Goal: Transaction & Acquisition: Purchase product/service

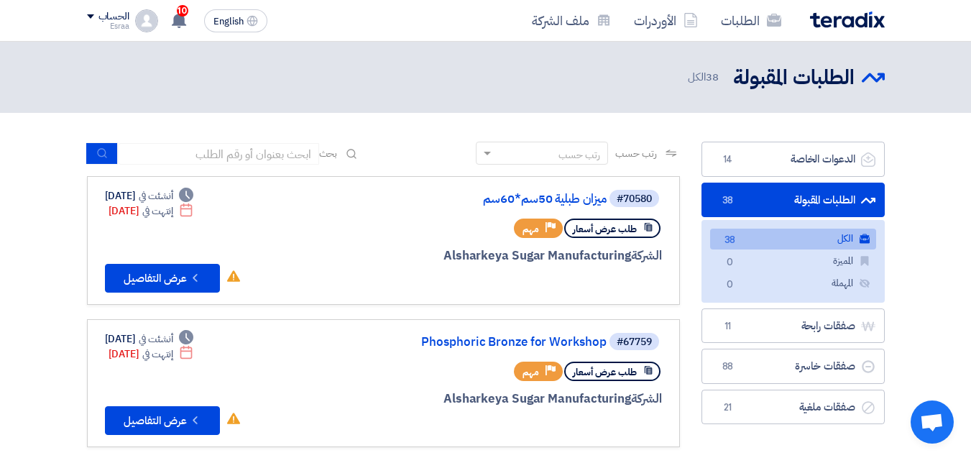
click at [790, 195] on link "الطلبات المقبولة الطلبات المقبولة 38" at bounding box center [792, 200] width 183 height 35
click at [804, 163] on link "الدعوات الخاصة الدعوات الخاصة 14" at bounding box center [792, 159] width 183 height 35
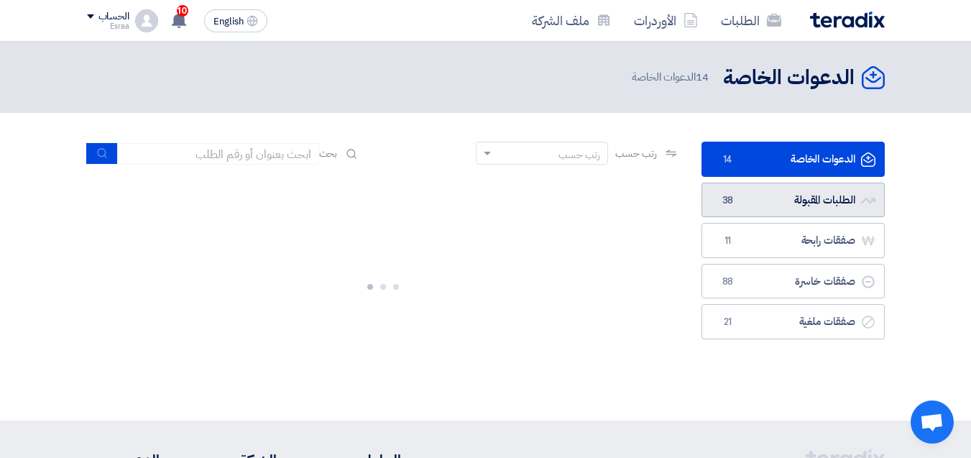
click at [786, 206] on link "الطلبات المقبولة الطلبات المقبولة 38" at bounding box center [792, 200] width 183 height 35
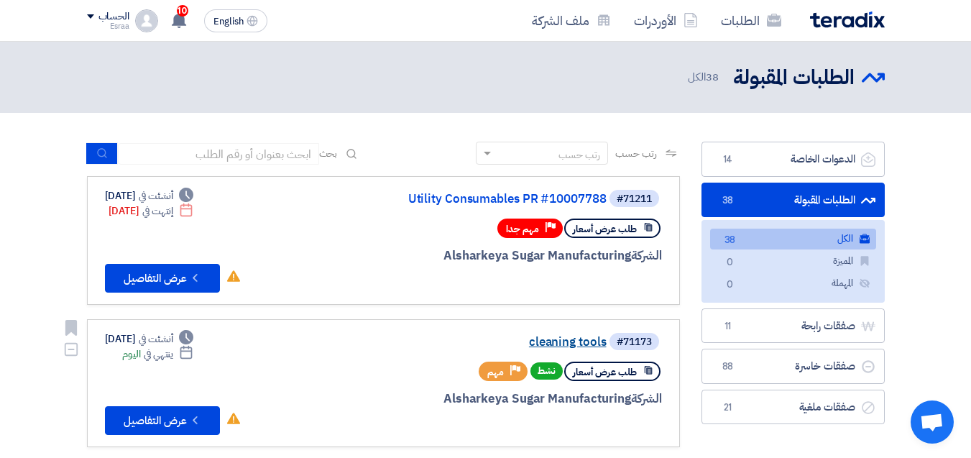
click at [550, 338] on link "cleaning tools" at bounding box center [462, 342] width 287 height 13
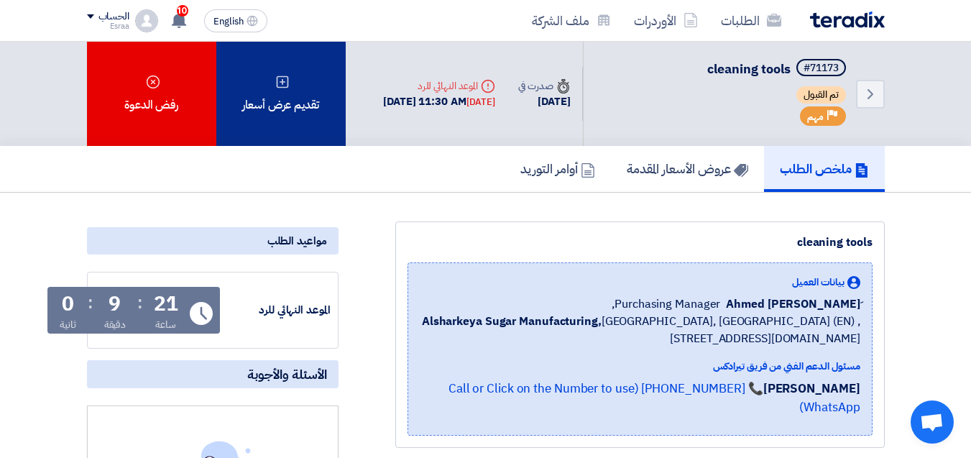
click at [300, 97] on div "تقديم عرض أسعار" at bounding box center [280, 94] width 129 height 104
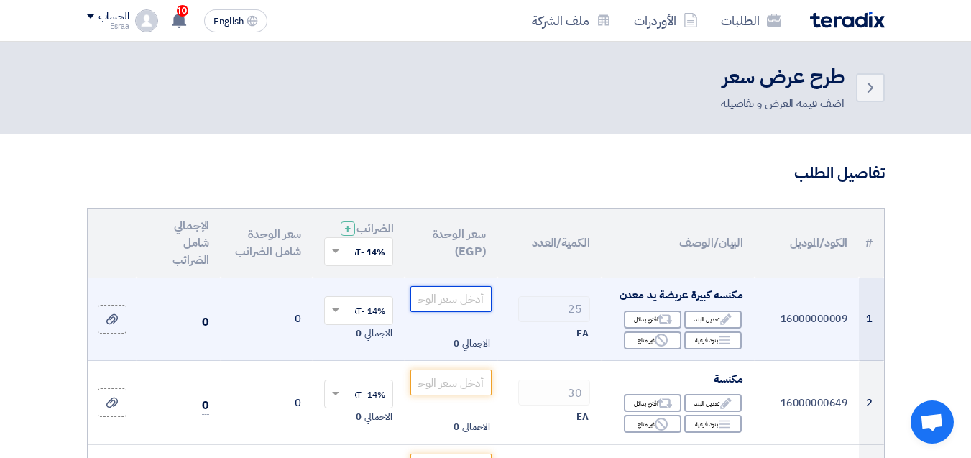
click at [453, 311] on input "number" at bounding box center [450, 299] width 80 height 26
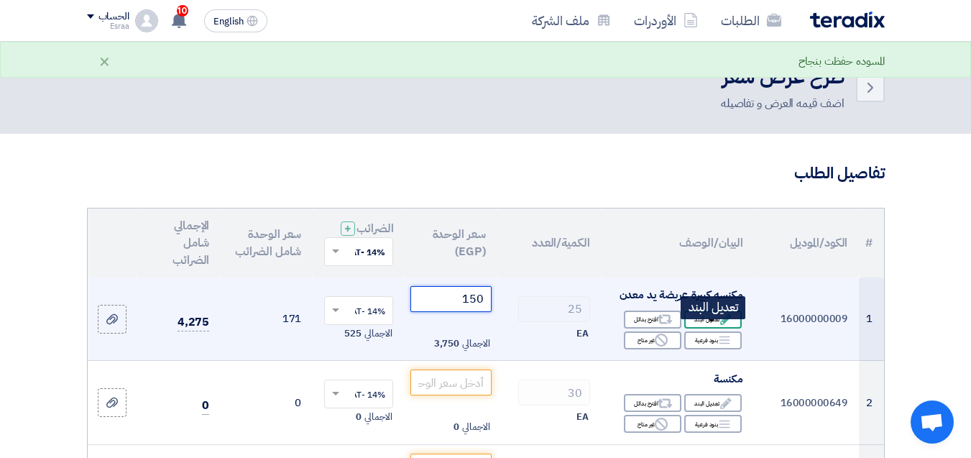
type input "150"
click at [706, 328] on div "Edit تعديل البند" at bounding box center [712, 319] width 57 height 18
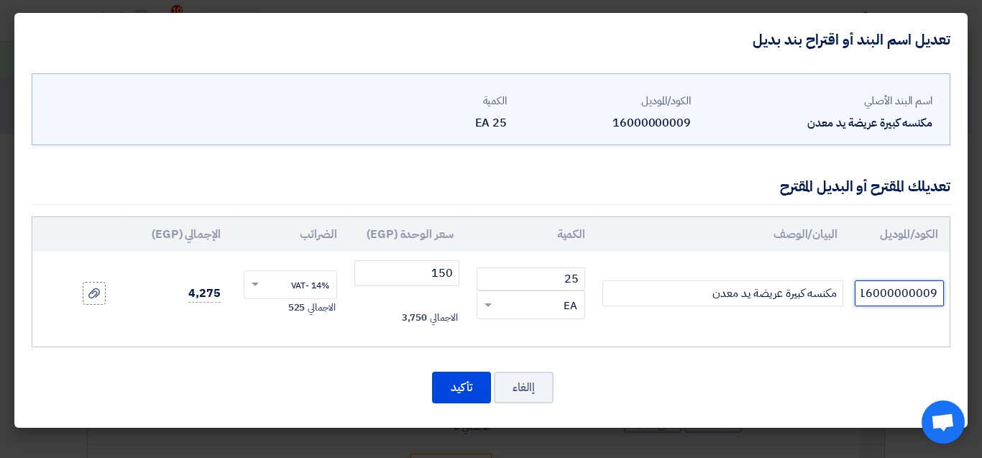
drag, startPoint x: 861, startPoint y: 295, endPoint x: 964, endPoint y: 295, distance: 102.8
click at [964, 295] on div "اسم البند الأصلي مكنسه كبيرة عريضة يد معدن الكود/الموديل 16000000009 الكمية 25 …" at bounding box center [490, 246] width 953 height 361
type input "150سم يد خشب"
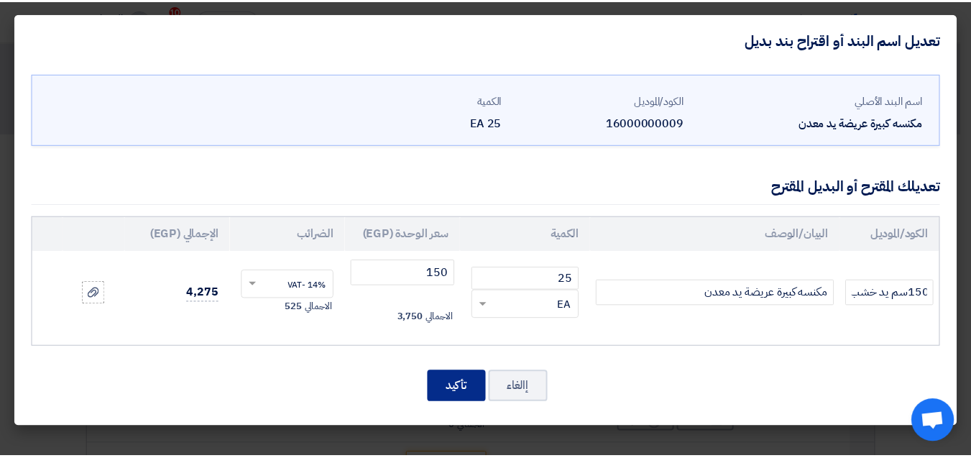
scroll to position [0, 0]
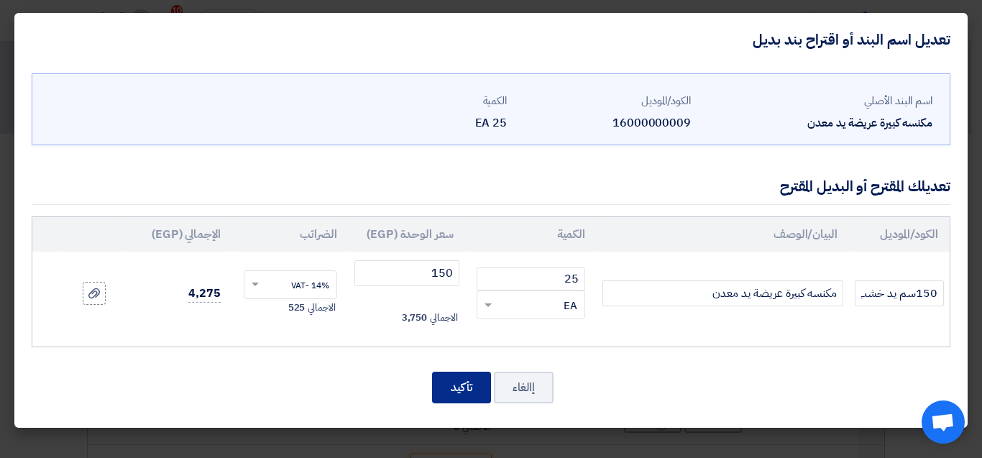
click at [464, 395] on button "تأكيد" at bounding box center [461, 388] width 59 height 32
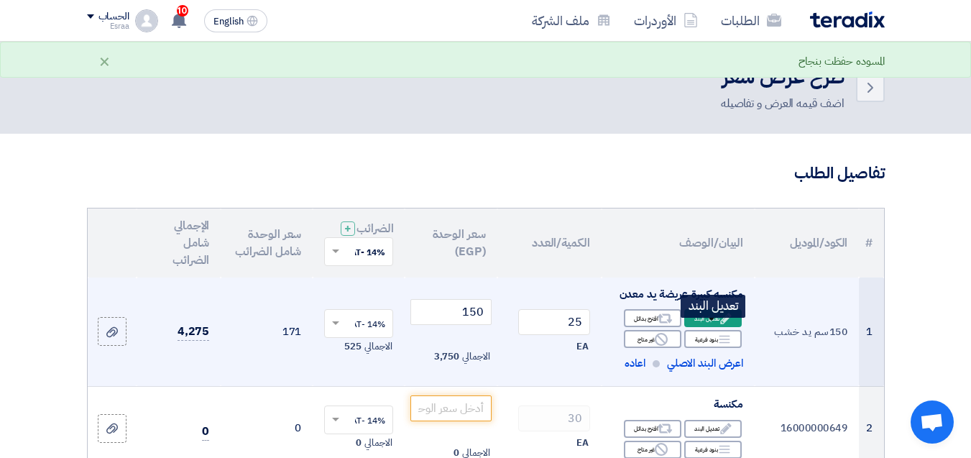
click at [709, 327] on div "Edit تعديل البند" at bounding box center [712, 318] width 57 height 18
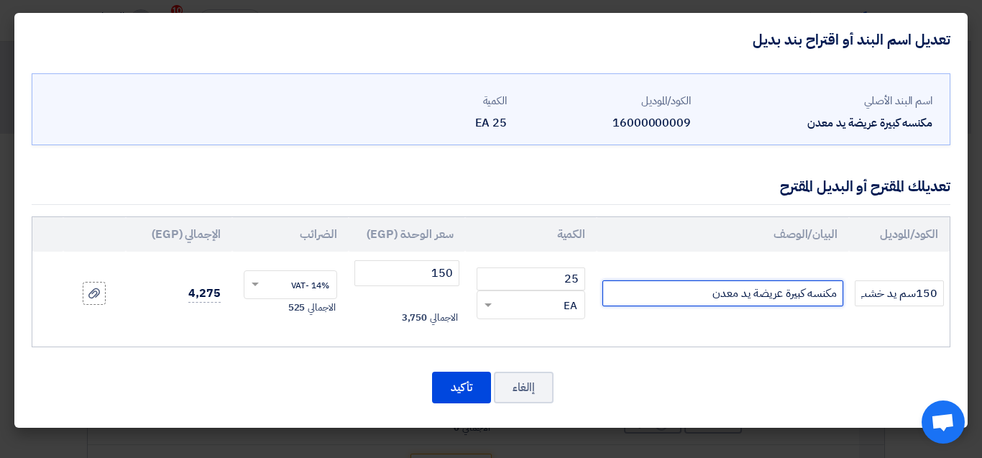
drag, startPoint x: 708, startPoint y: 296, endPoint x: 738, endPoint y: 301, distance: 30.6
click at [738, 301] on input "مكنسه كبيرة عريضة يد معدن" at bounding box center [722, 293] width 241 height 26
type input "مكنسه كبيرة عريضة يد خشب"
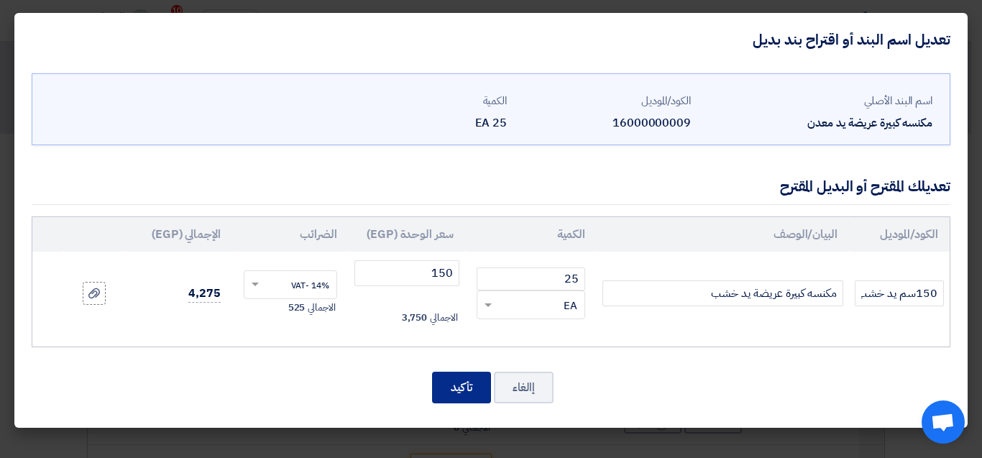
click at [458, 390] on button "تأكيد" at bounding box center [461, 388] width 59 height 32
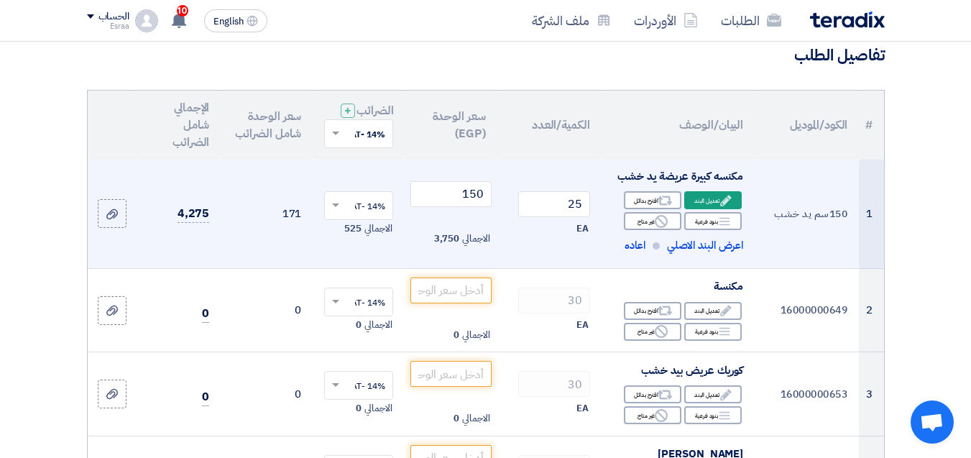
scroll to position [144, 0]
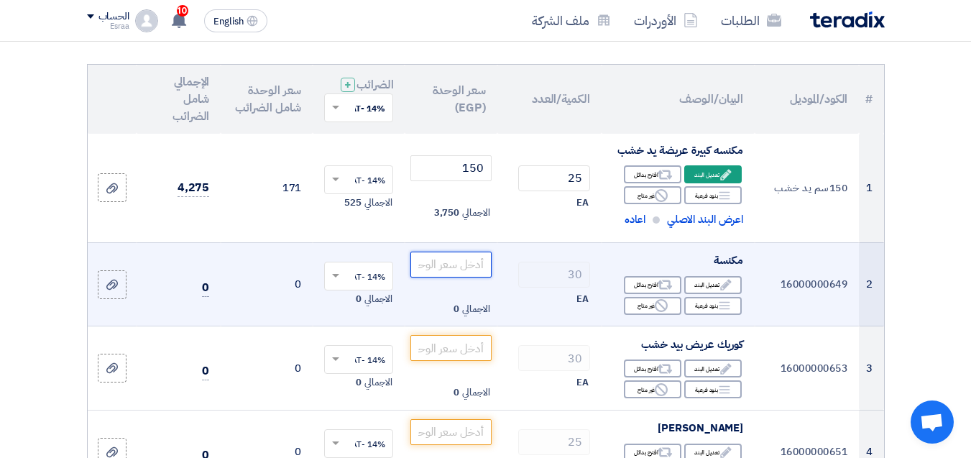
click at [451, 277] on input "number" at bounding box center [450, 265] width 80 height 26
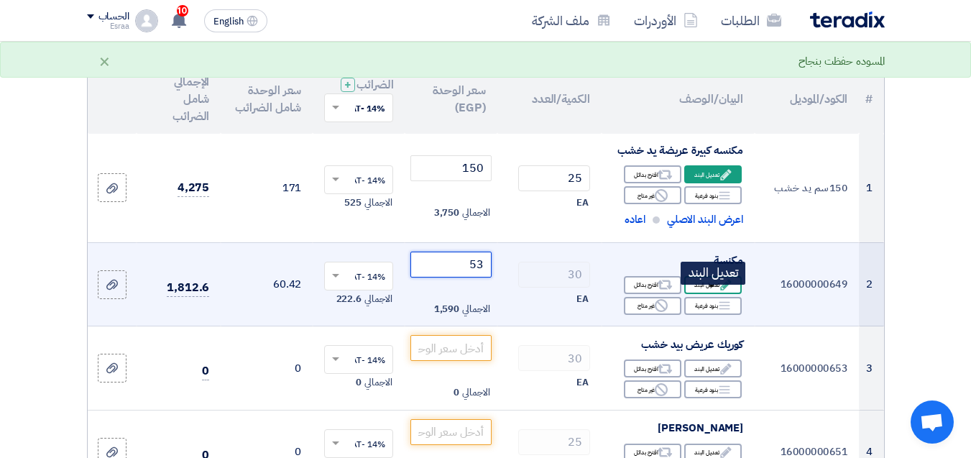
type input "53"
click at [693, 294] on div "Edit تعديل البند" at bounding box center [712, 285] width 57 height 18
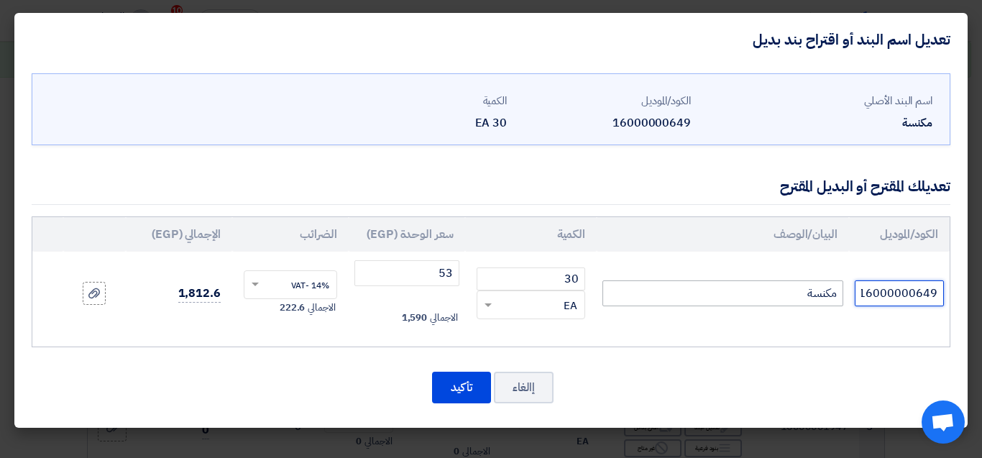
drag, startPoint x: 939, startPoint y: 292, endPoint x: 818, endPoint y: 303, distance: 121.9
click at [818, 303] on tr "16000000649 [GEOGRAPHIC_DATA] 30 RFQ_STEP1.ITEMS.2.TYPE_PLACEHOLDER × EA" at bounding box center [490, 293] width 917 height 83
click at [903, 292] on input "الهلال ولانجمه" at bounding box center [898, 293] width 89 height 26
click at [897, 293] on input "الهلال والانجمه" at bounding box center [898, 293] width 89 height 26
type input "الهلال والنجمه"
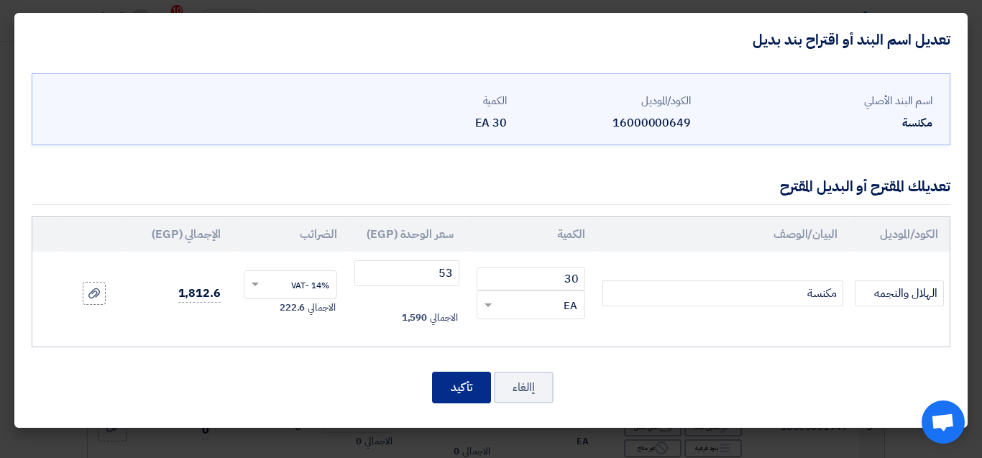
click at [466, 387] on button "تأكيد" at bounding box center [461, 388] width 59 height 32
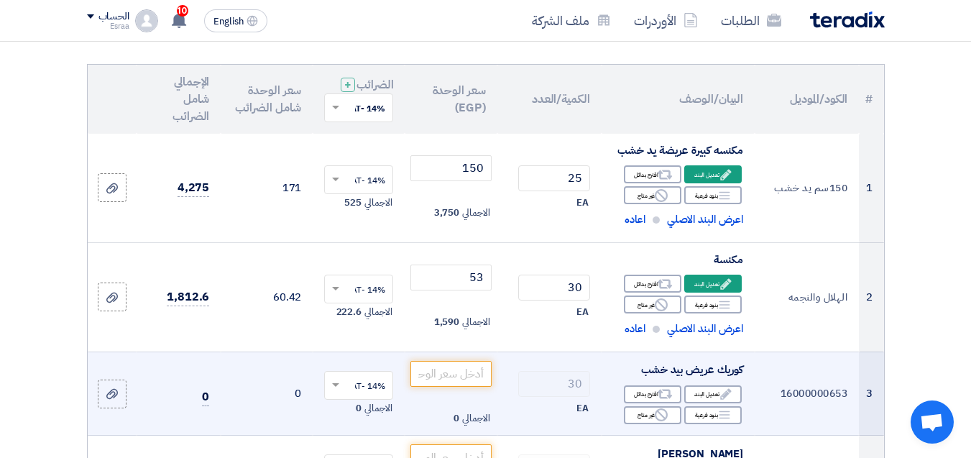
scroll to position [216, 0]
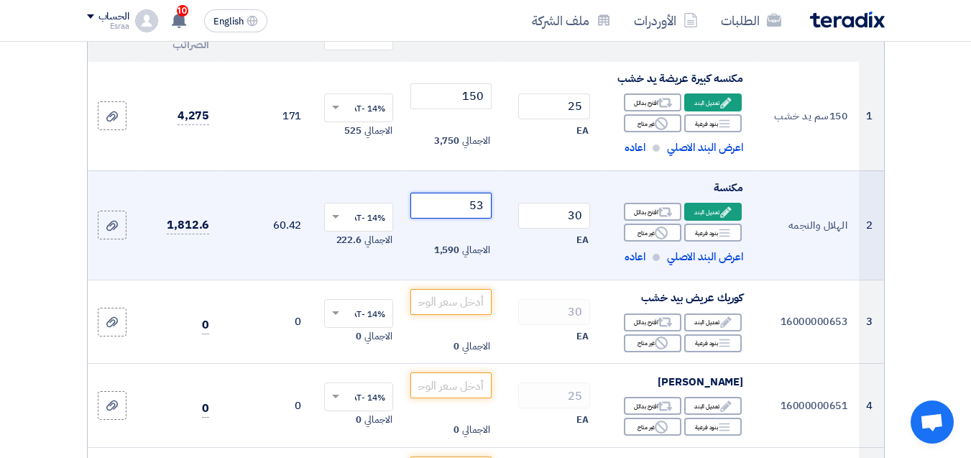
click at [479, 218] on input "53" at bounding box center [450, 206] width 80 height 26
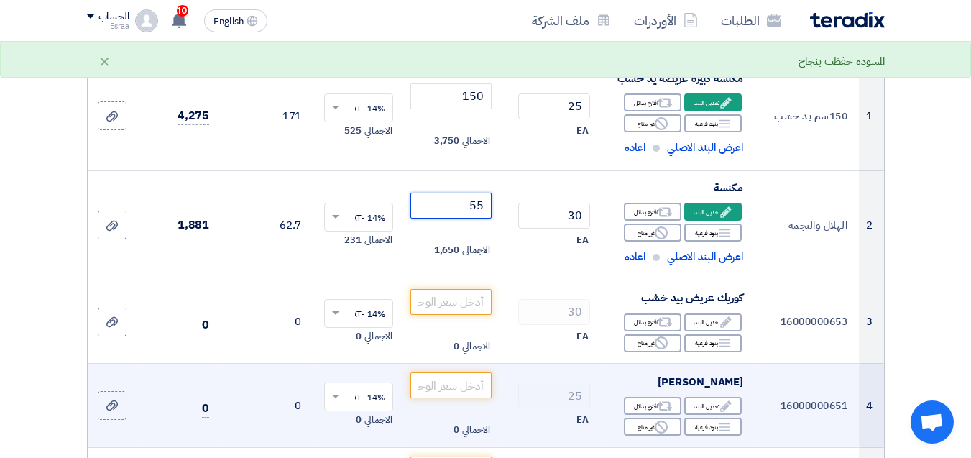
type input "55"
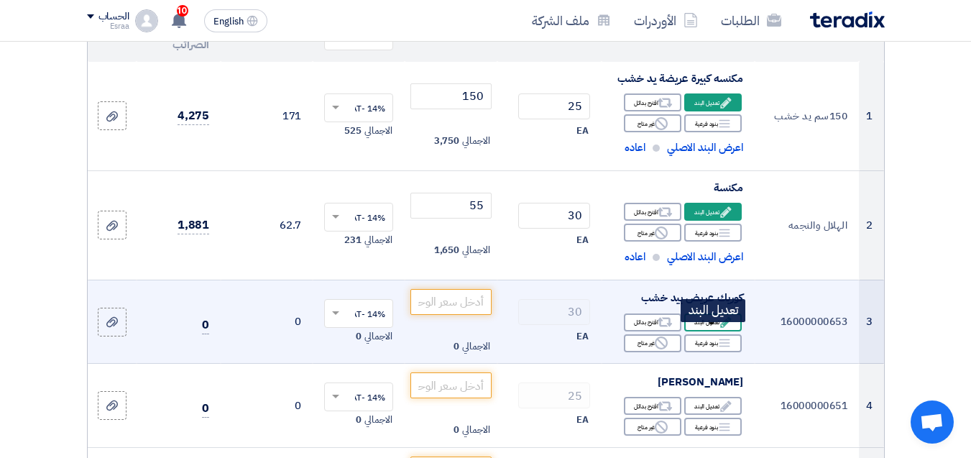
click at [714, 331] on div "Edit تعديل البند" at bounding box center [712, 322] width 57 height 18
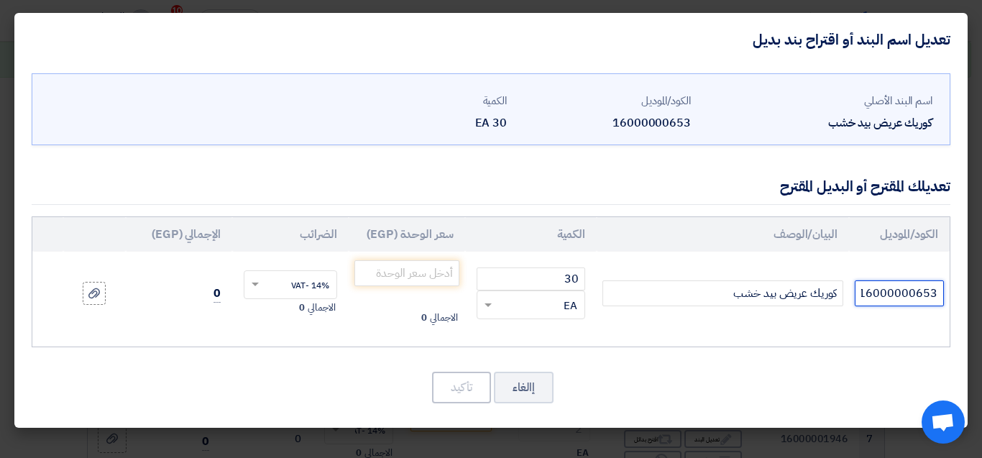
drag, startPoint x: 864, startPoint y: 289, endPoint x: 951, endPoint y: 290, distance: 87.0
click at [951, 290] on div "اسم البند الأصلي كوريك عريض بيد خشب الكود/الموديل 16000000653 الكمية 30 EA 1600…" at bounding box center [490, 246] width 953 height 361
click at [919, 295] on input "مرب صينى" at bounding box center [898, 293] width 89 height 26
type input "مربع صينى"
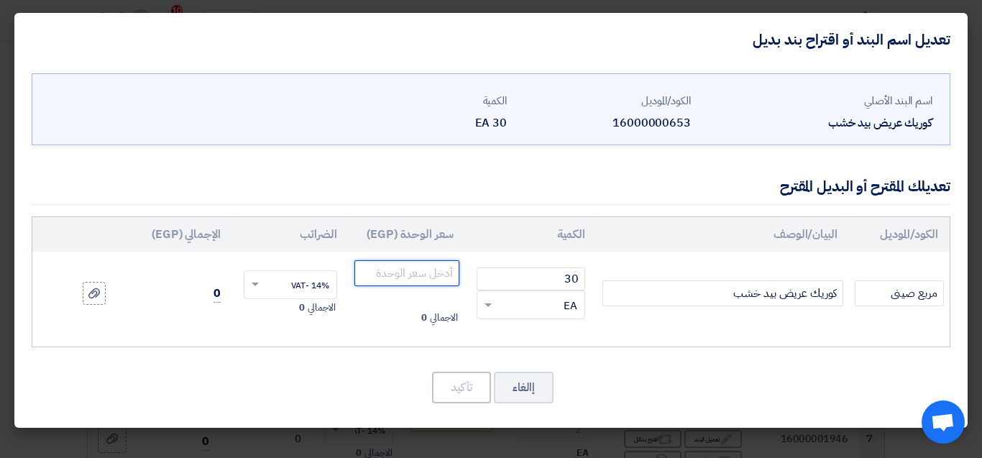
click at [428, 272] on input "number" at bounding box center [406, 273] width 105 height 26
type input "215"
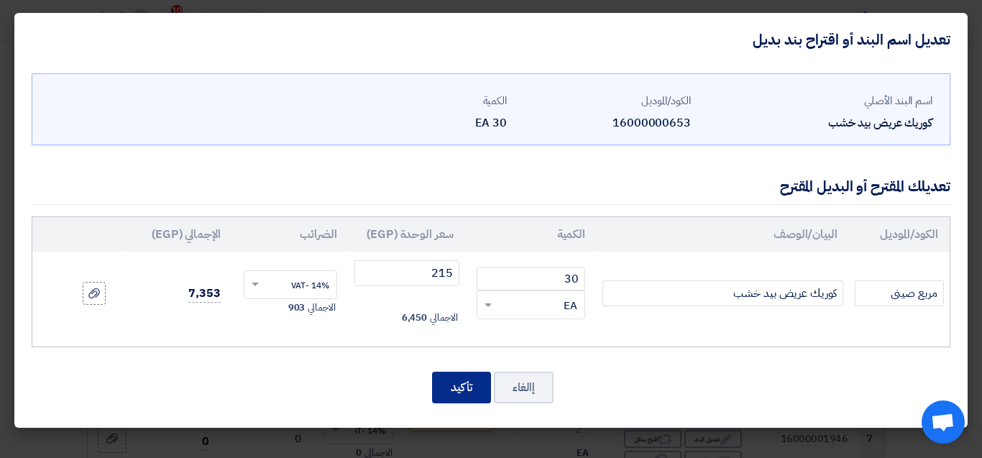
click at [464, 388] on button "تأكيد" at bounding box center [461, 388] width 59 height 32
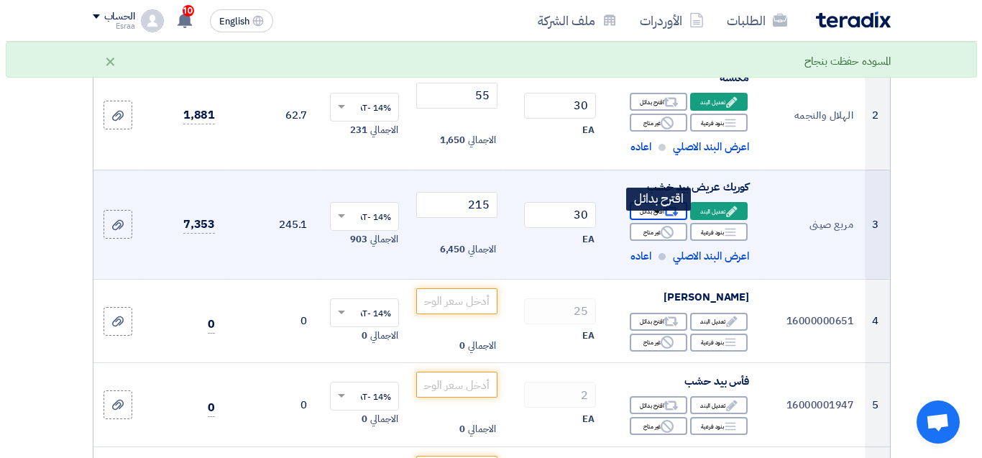
scroll to position [359, 0]
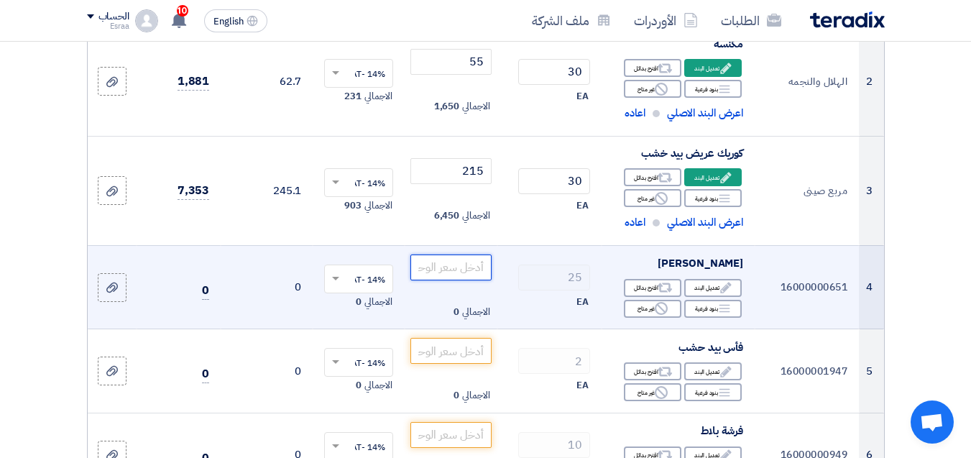
click at [456, 274] on input "number" at bounding box center [450, 267] width 80 height 26
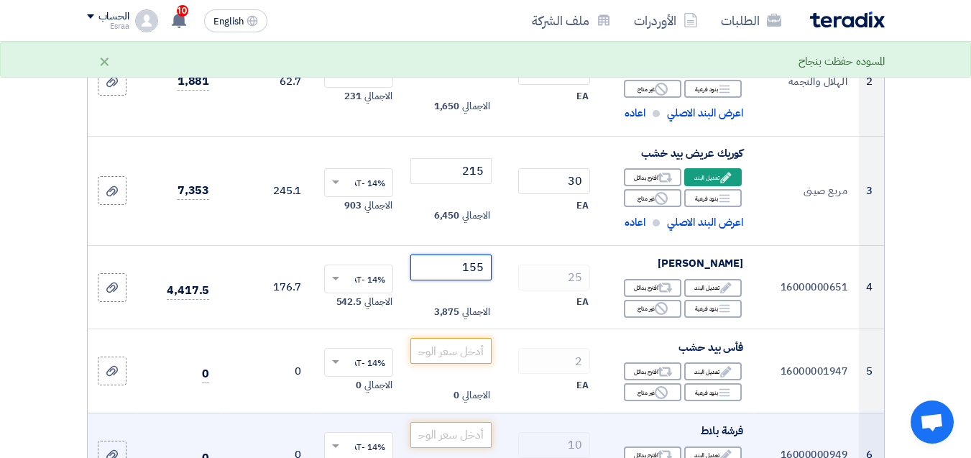
type input "155"
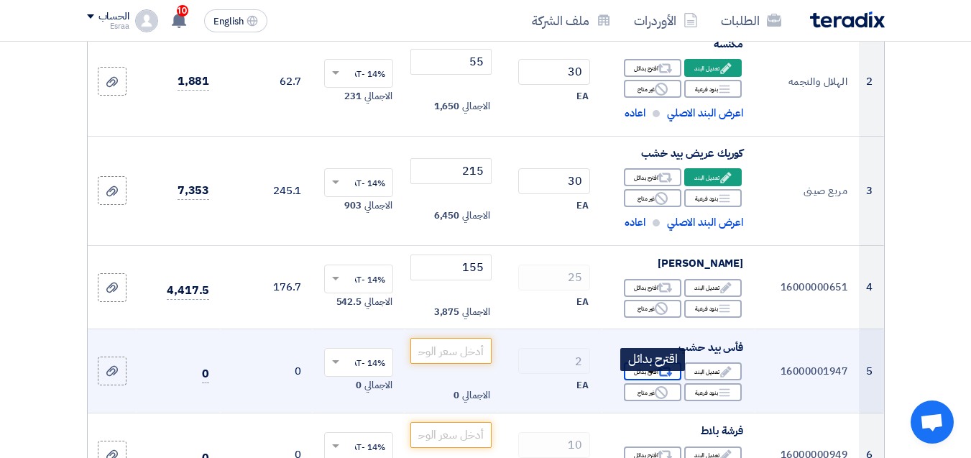
click at [651, 380] on div "Alternative اقترح بدائل" at bounding box center [652, 371] width 57 height 18
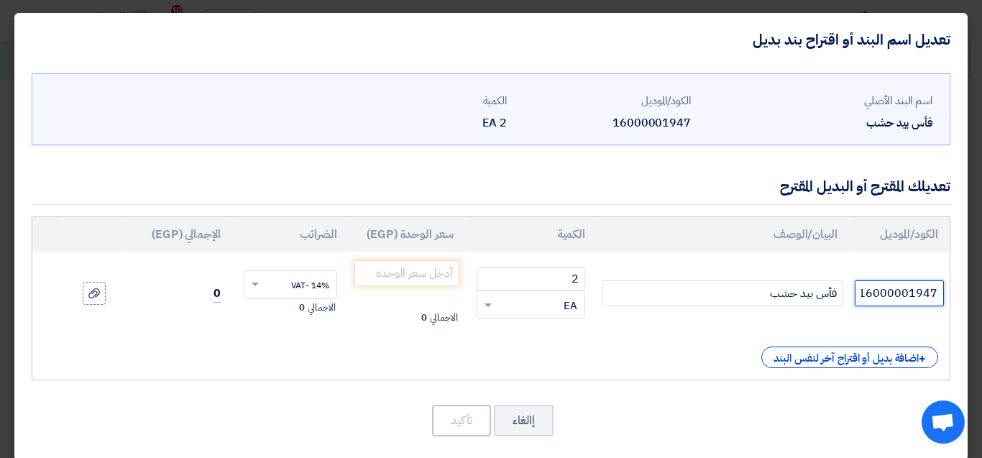
scroll to position [0, 1]
drag, startPoint x: 865, startPoint y: 298, endPoint x: 954, endPoint y: 290, distance: 90.1
click at [954, 290] on div "اسم البند الأصلي فأس بيد حشب الكود/الموديل 16000001947 الكمية 2 EA" at bounding box center [490, 263] width 953 height 395
type input "صينى"
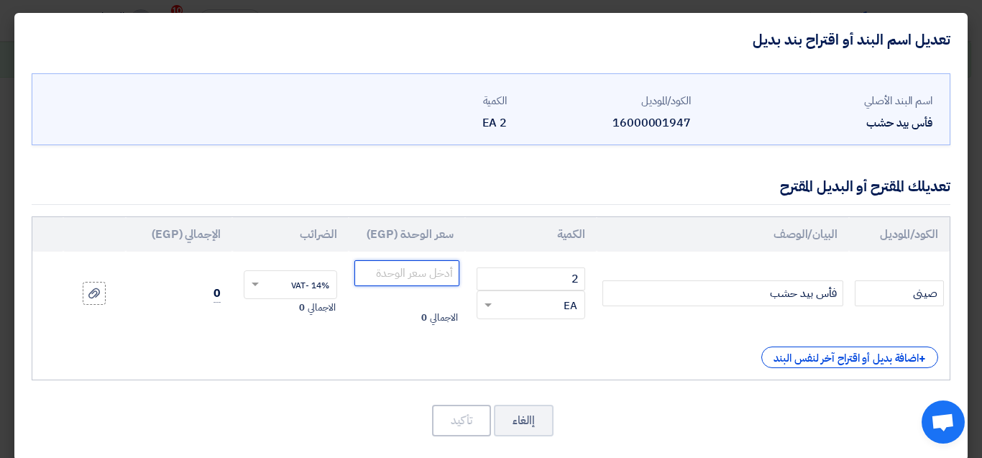
click at [438, 277] on input "number" at bounding box center [406, 273] width 105 height 26
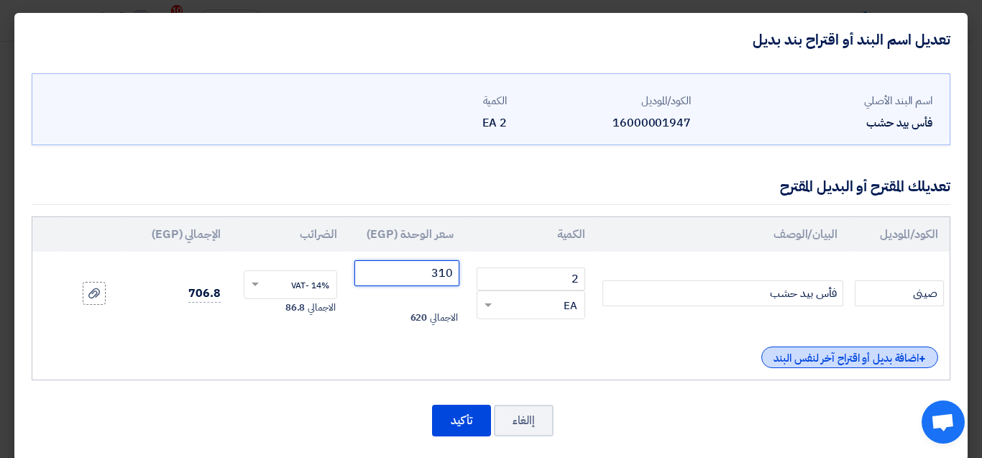
type input "310"
click at [818, 351] on div "+ اضافة بديل أو اقتراح آخر لنفس البند" at bounding box center [849, 357] width 177 height 22
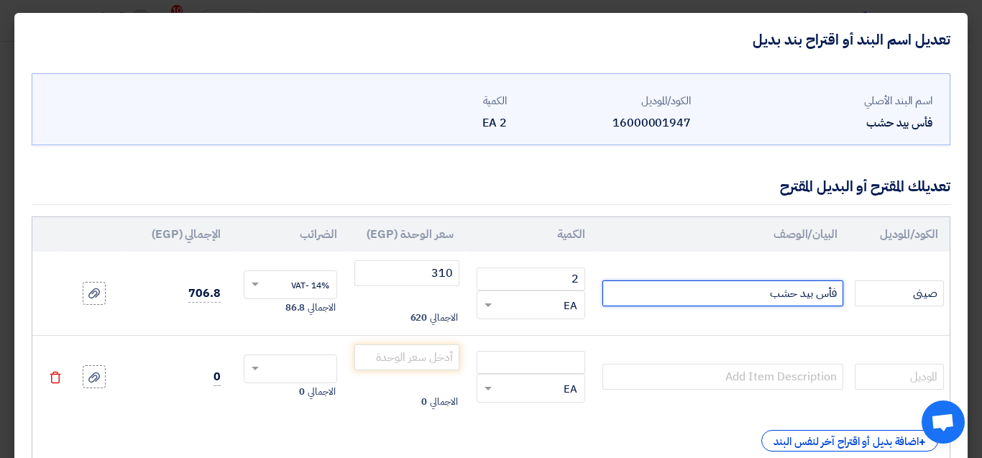
drag, startPoint x: 771, startPoint y: 296, endPoint x: 841, endPoint y: 290, distance: 70.0
click at [841, 290] on input "فأس بيد حشب" at bounding box center [722, 293] width 241 height 26
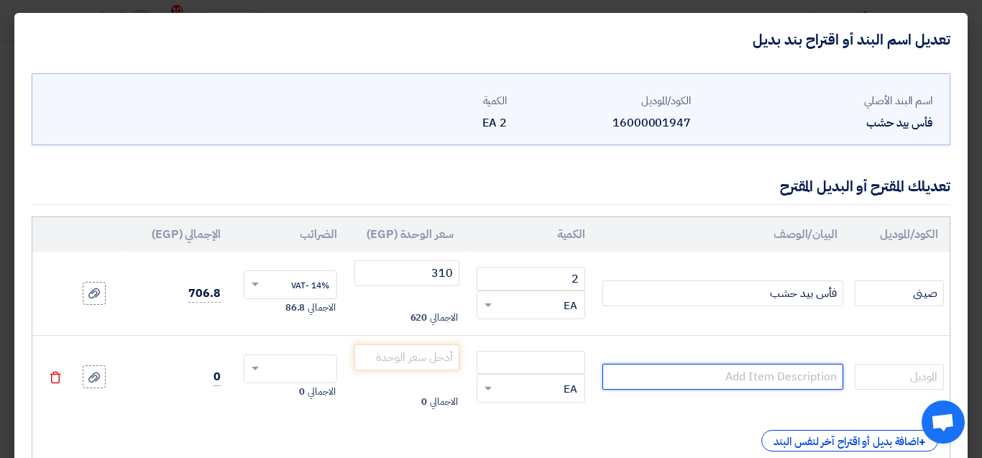
paste input "Dear Mr. Salah Good day.. Kindly find attached file Thanks & best regards"
type input "Dear Mr. Salah Good day.. Kindly find attached file Thanks & best r"
drag, startPoint x: 612, startPoint y: 377, endPoint x: 849, endPoint y: 377, distance: 237.9
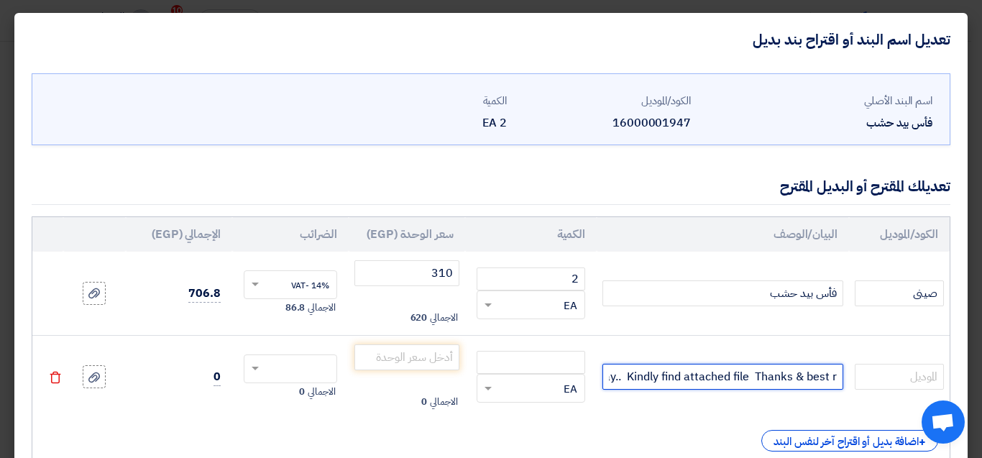
click at [849, 377] on td "Dear Mr. Salah Good day.. Kindly find attached file Thanks & best r" at bounding box center [722, 376] width 252 height 83
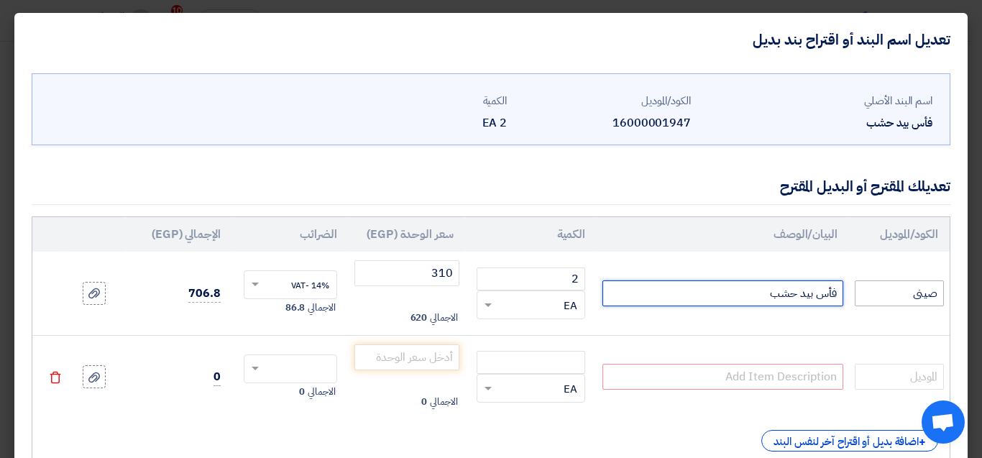
drag, startPoint x: 771, startPoint y: 295, endPoint x: 860, endPoint y: 291, distance: 88.5
click at [860, 291] on tr "صينى فأس بيد حشب 2 RFQ_STEP1.ITEMS.2.TYPE_PLACEHOLDER × EA" at bounding box center [490, 293] width 917 height 83
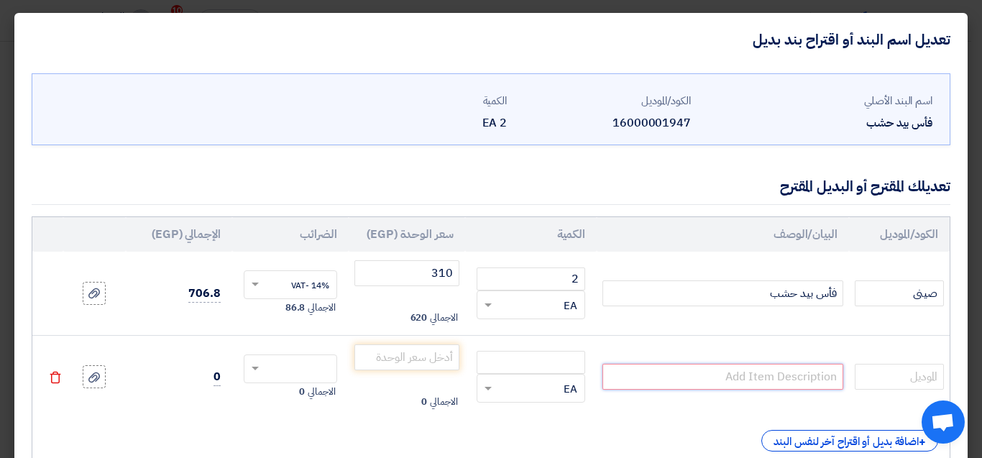
click at [736, 379] on input "text" at bounding box center [722, 377] width 241 height 26
paste input "فأس بيد حشب"
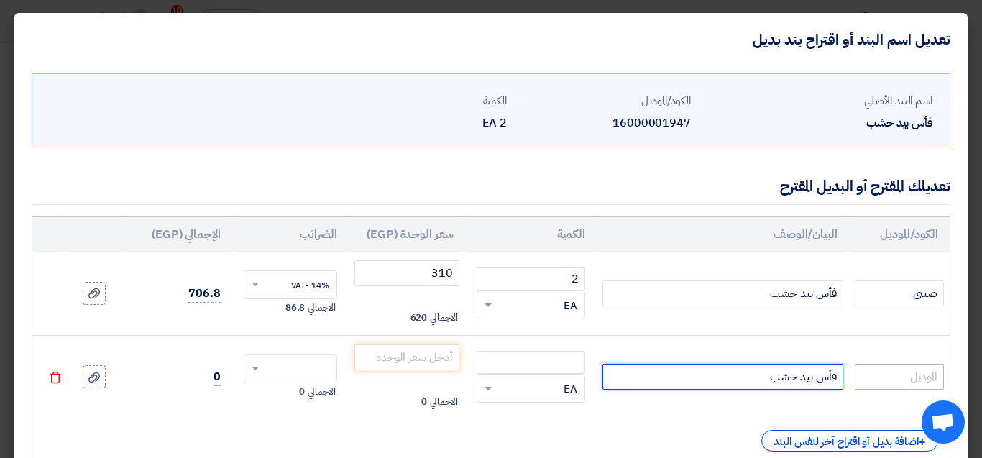
type input "فأس بيد حشب"
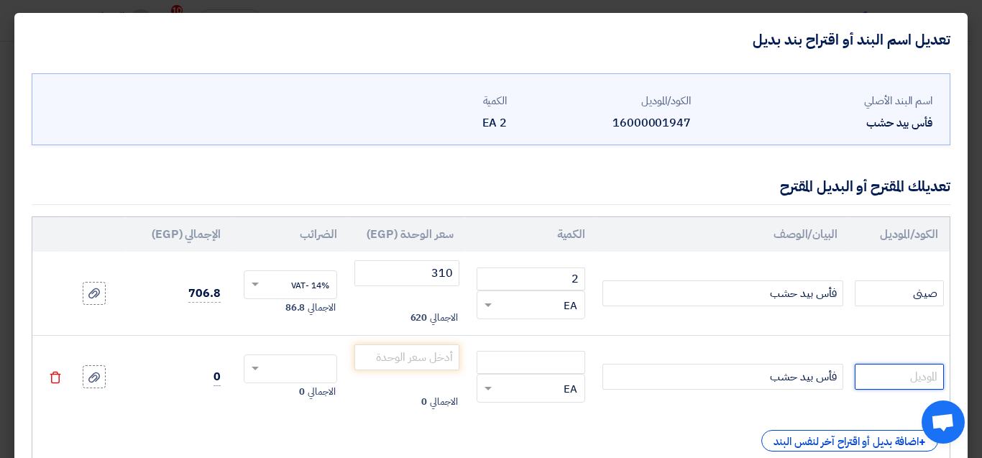
click at [888, 374] on input "text" at bounding box center [898, 377] width 89 height 26
type input "مصرى"
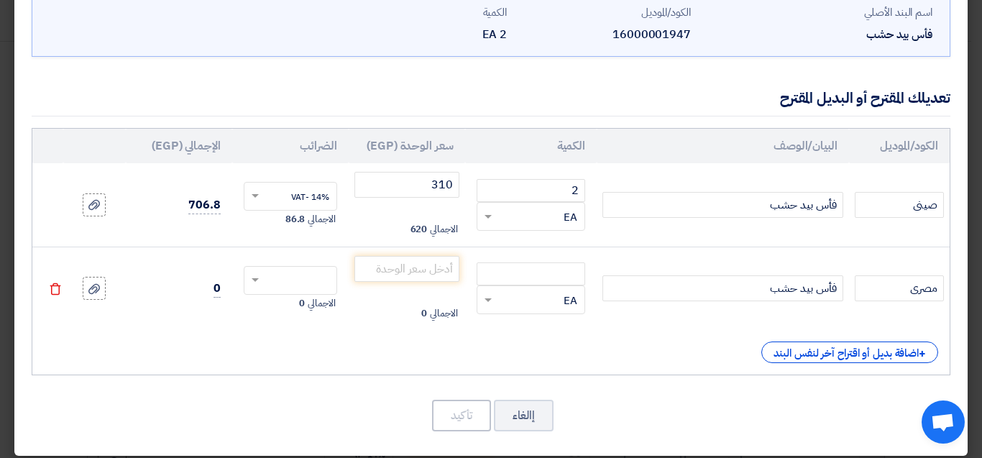
scroll to position [99, 0]
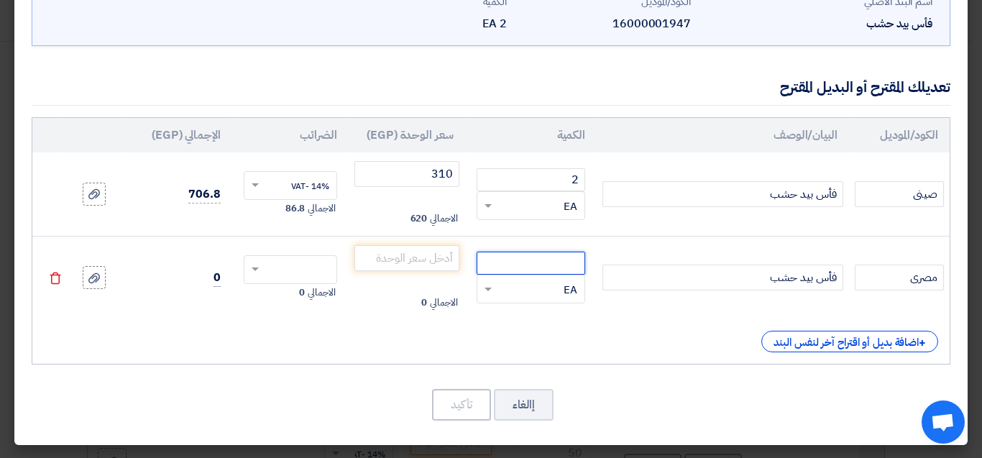
click at [525, 254] on input "number" at bounding box center [530, 263] width 109 height 23
type input "2"
click at [455, 260] on input "number" at bounding box center [406, 258] width 105 height 26
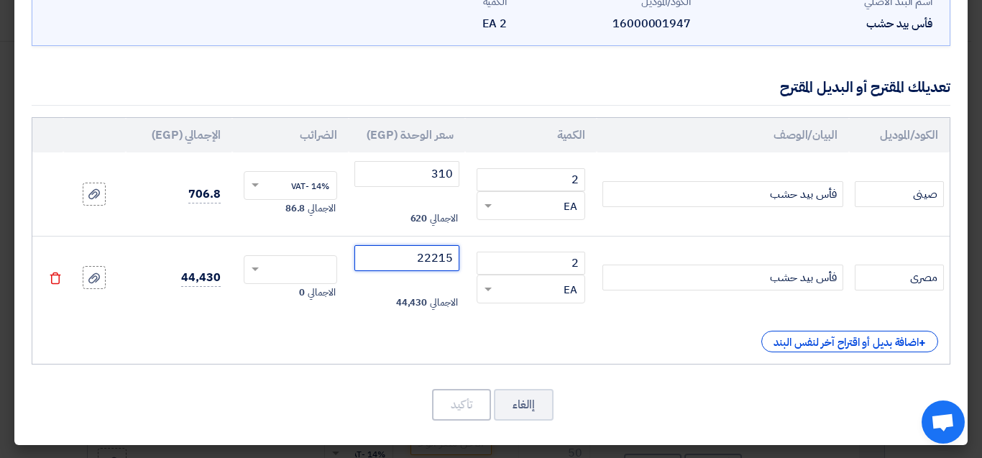
drag, startPoint x: 404, startPoint y: 255, endPoint x: 465, endPoint y: 261, distance: 61.4
click at [465, 261] on td "22215 الاجمالي 44,430" at bounding box center [407, 277] width 116 height 83
type input "215"
click at [260, 275] on span at bounding box center [253, 269] width 18 height 13
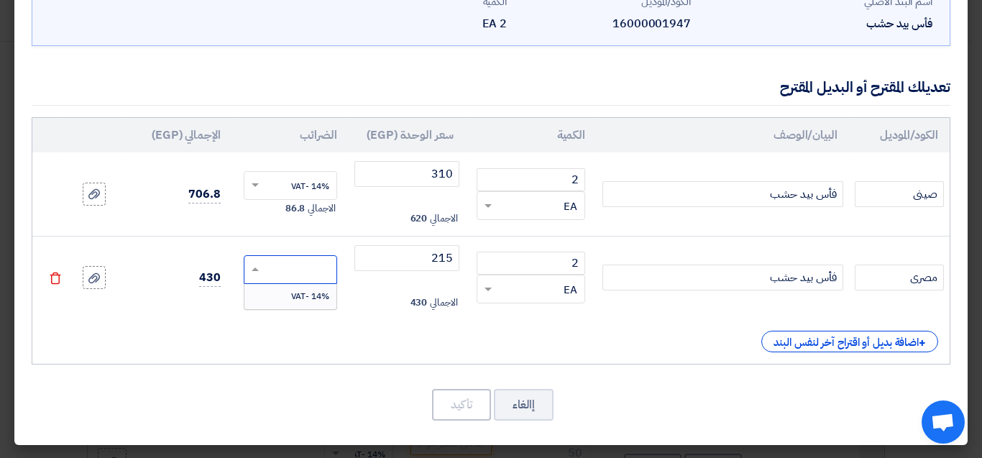
click at [300, 303] on div "14% -VAT" at bounding box center [290, 296] width 92 height 24
click at [471, 395] on button "تأكيد" at bounding box center [461, 405] width 59 height 32
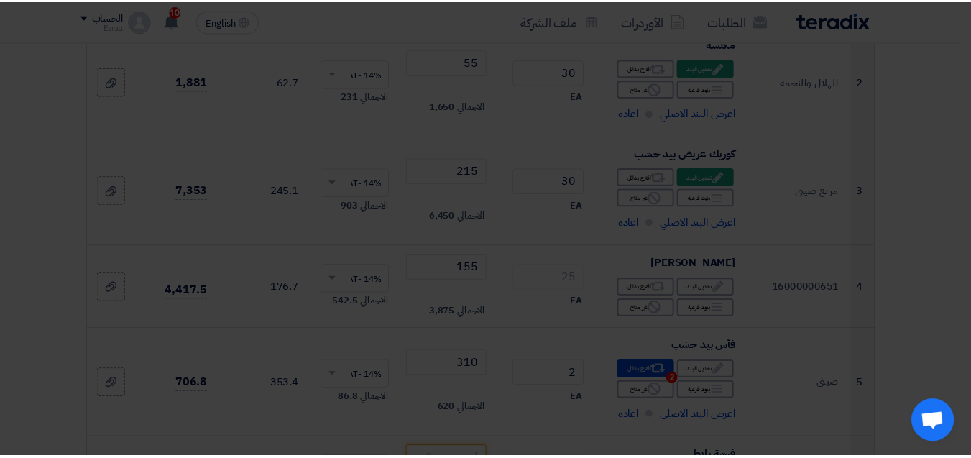
scroll to position [686, 0]
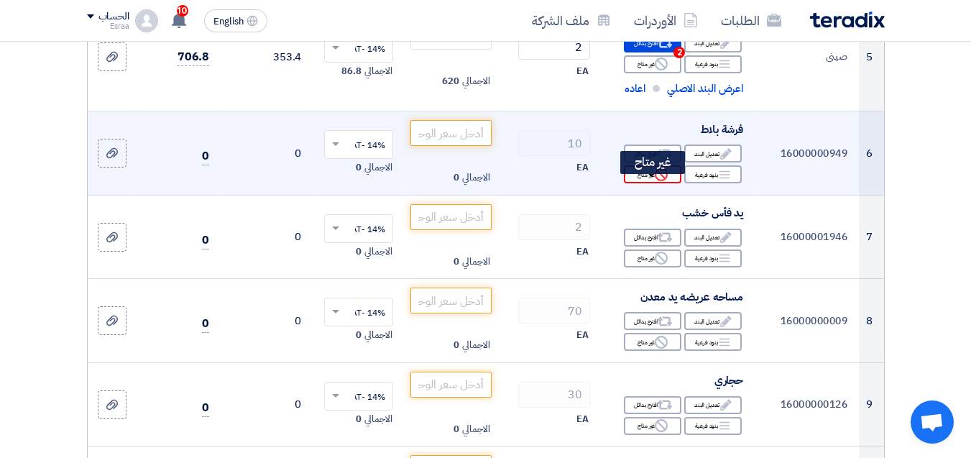
click at [643, 183] on div "Reject غير متاح" at bounding box center [652, 174] width 57 height 18
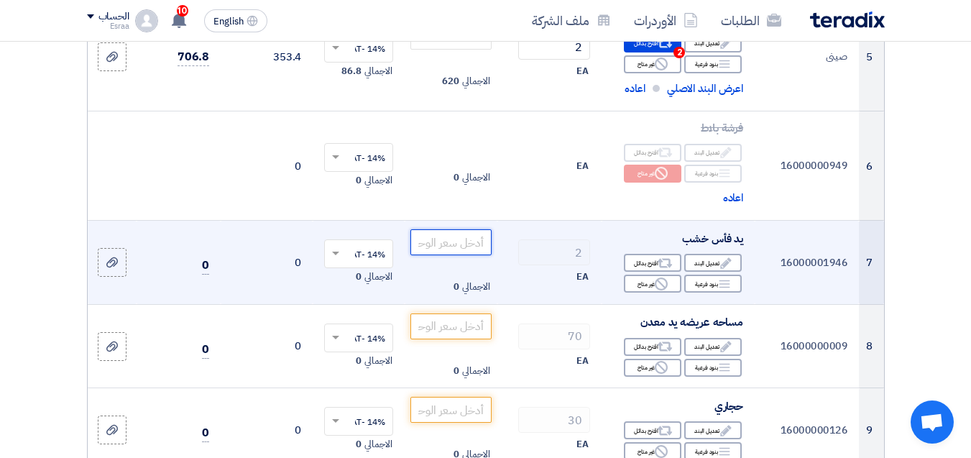
click at [461, 255] on input "number" at bounding box center [450, 242] width 80 height 26
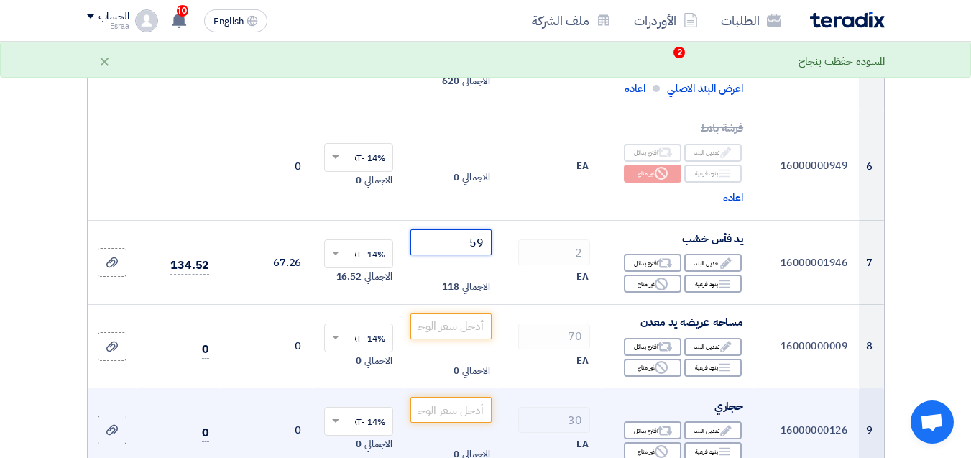
type input "59"
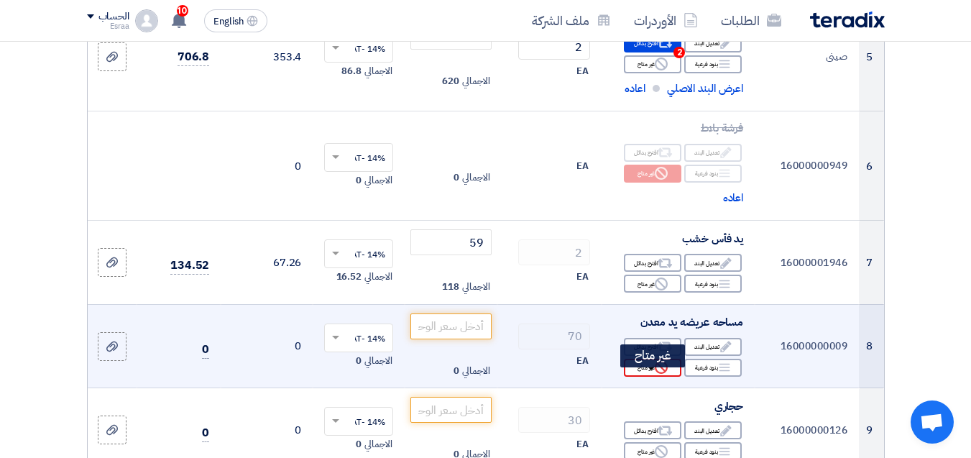
click at [644, 377] on div "Reject غير متاح" at bounding box center [652, 368] width 57 height 18
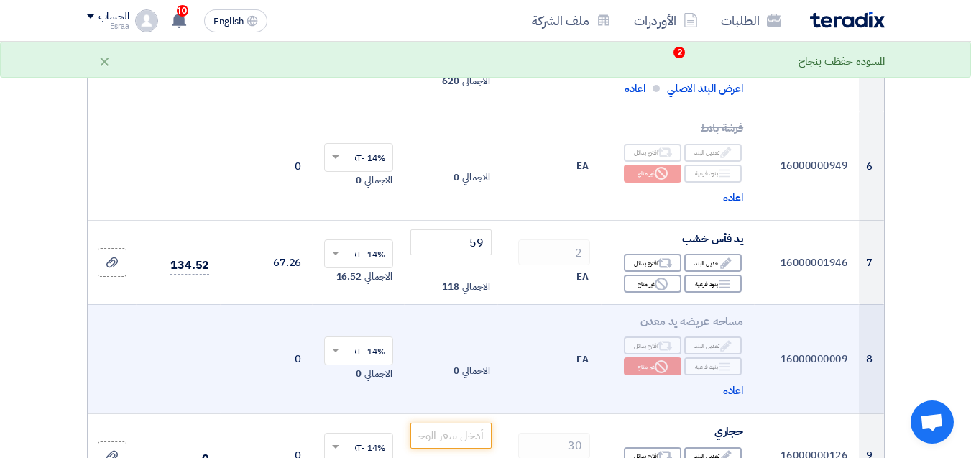
click at [583, 323] on td "EA" at bounding box center [549, 358] width 104 height 109
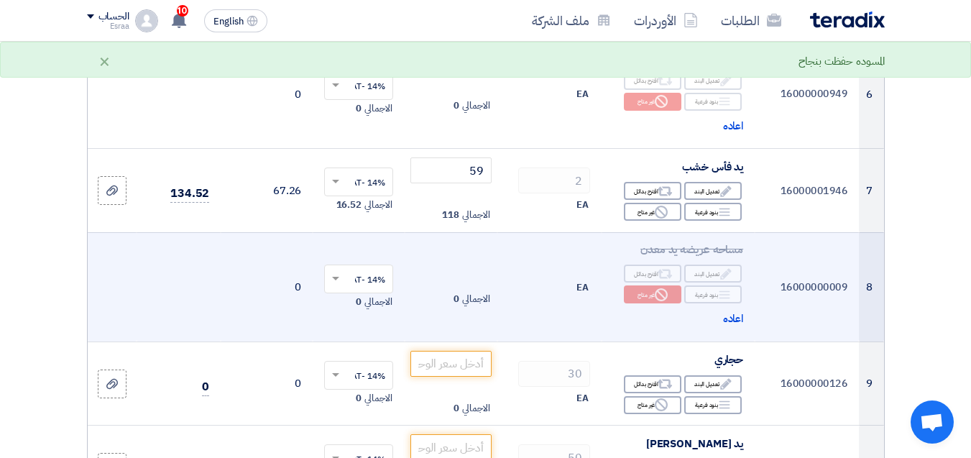
scroll to position [830, 0]
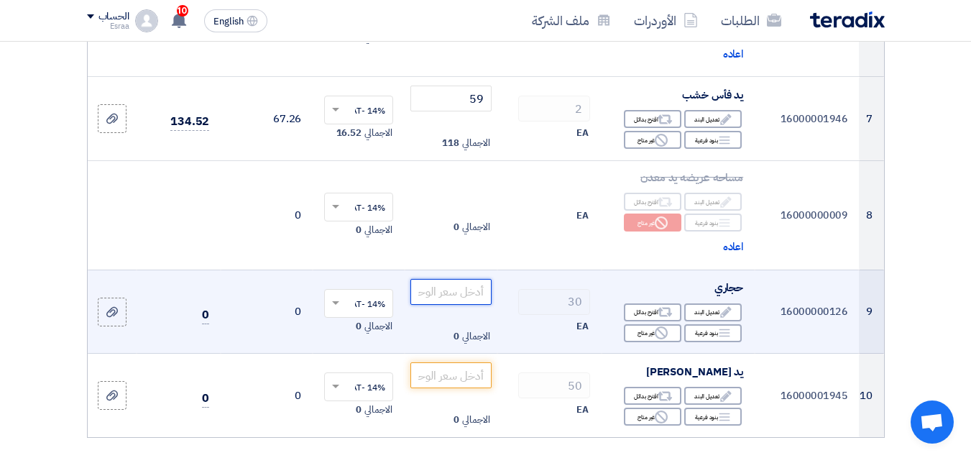
click at [446, 301] on input "number" at bounding box center [450, 292] width 80 height 26
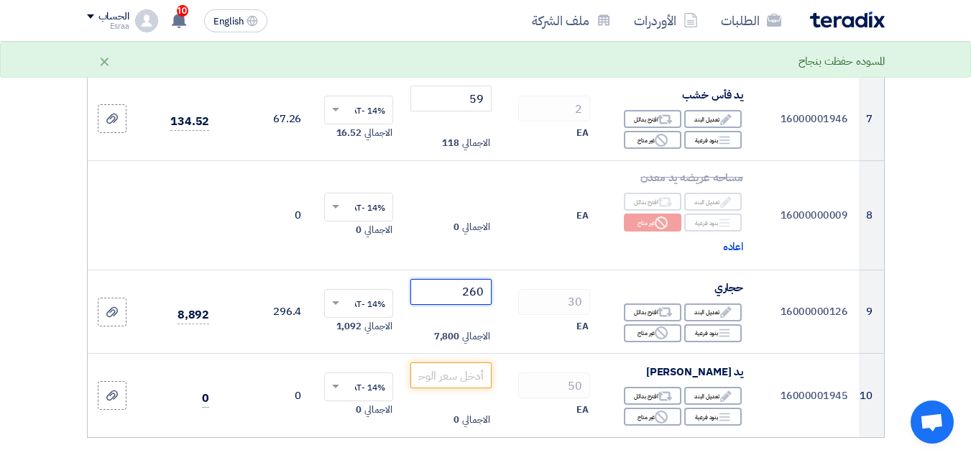
type input "260"
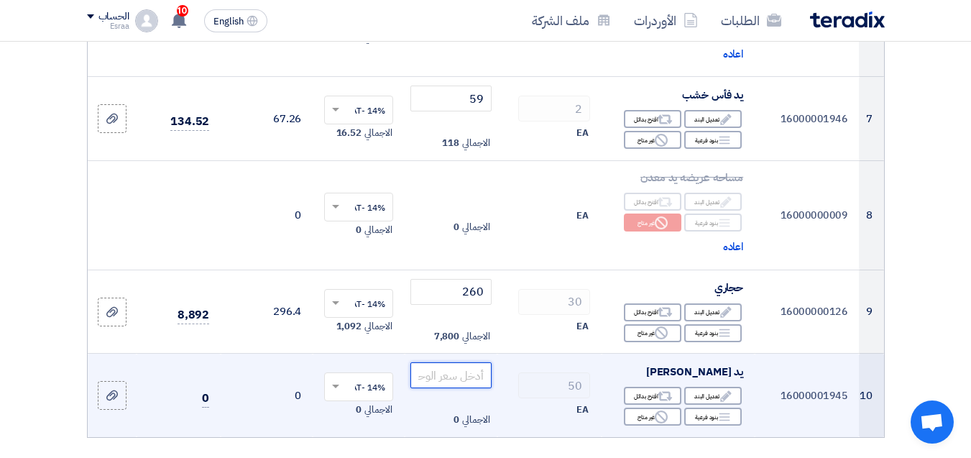
click at [450, 386] on input "number" at bounding box center [450, 375] width 80 height 26
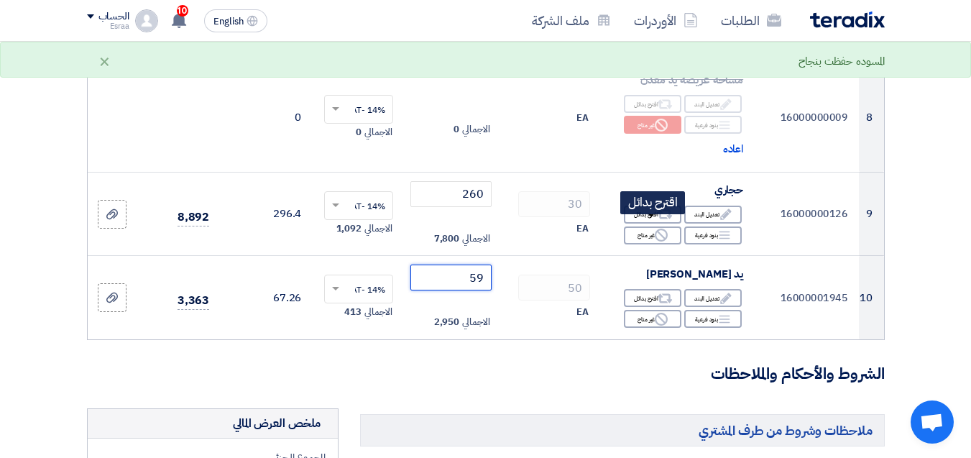
scroll to position [974, 0]
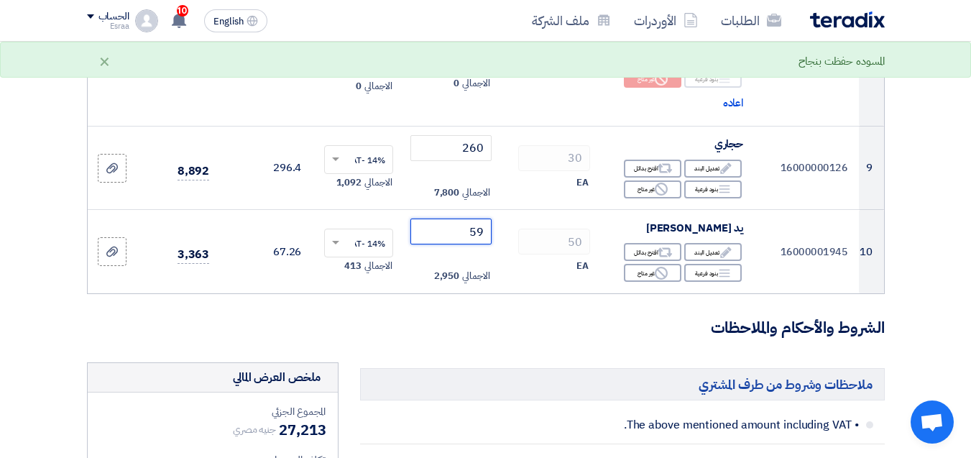
type input "59"
click at [541, 339] on h3 "الشروط والأحكام والملاحظات" at bounding box center [486, 328] width 798 height 22
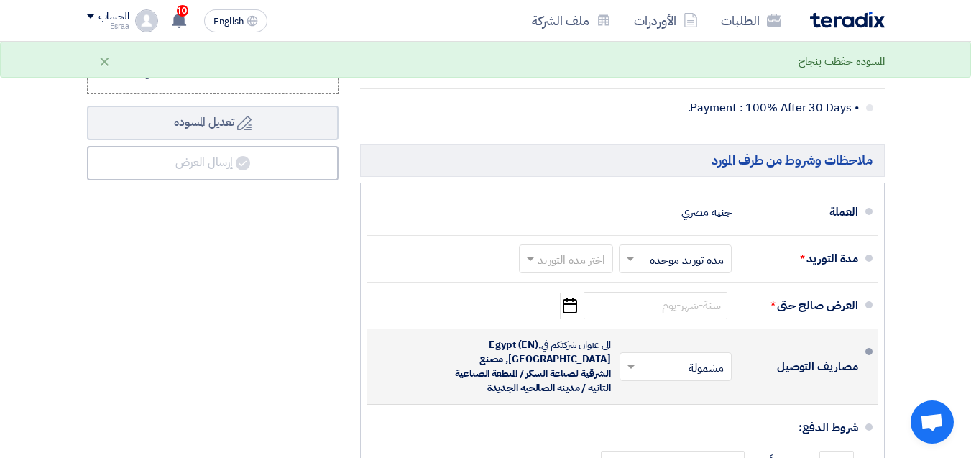
scroll to position [1549, 0]
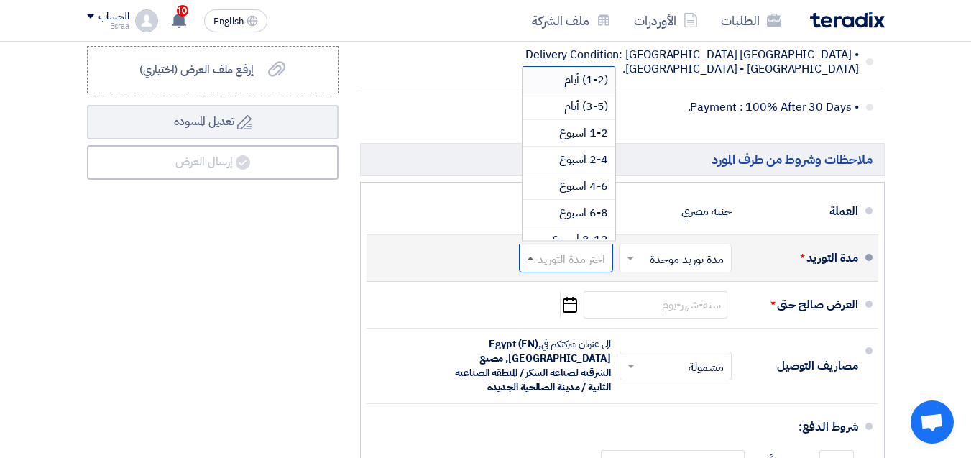
click at [530, 260] on span at bounding box center [530, 259] width 7 height 4
click at [589, 139] on span "1-2 اسبوع" at bounding box center [583, 132] width 49 height 17
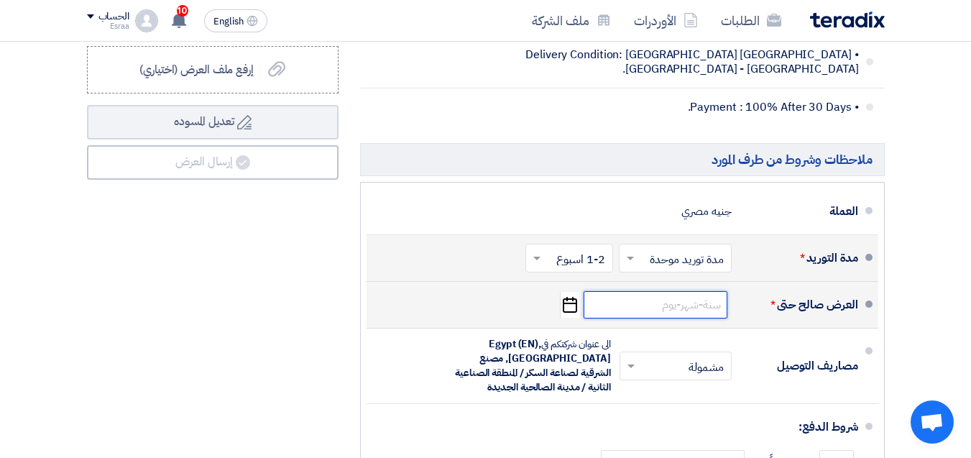
click at [709, 318] on input at bounding box center [656, 304] width 144 height 27
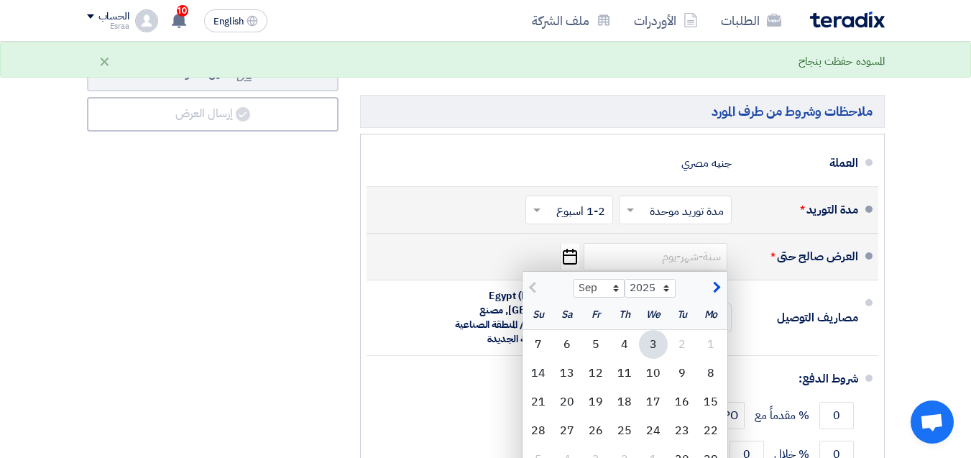
scroll to position [1621, 0]
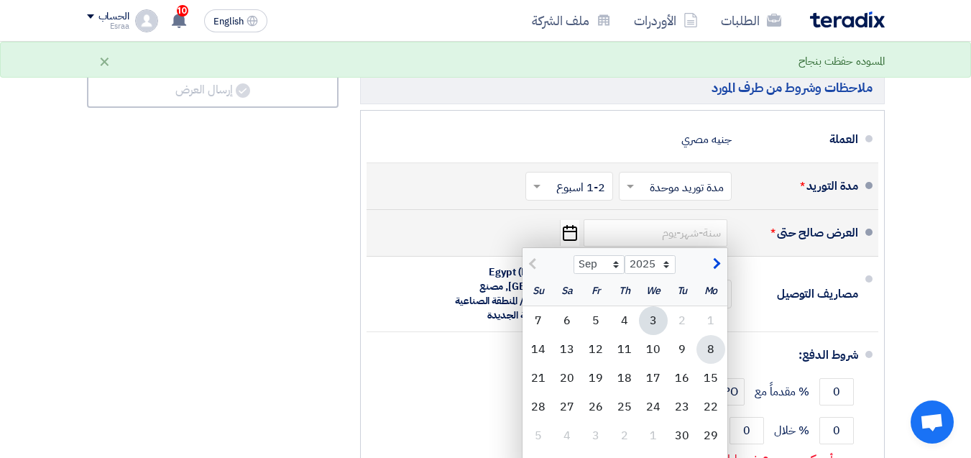
click at [712, 359] on div "8" at bounding box center [710, 349] width 29 height 29
type input "[DATE]"
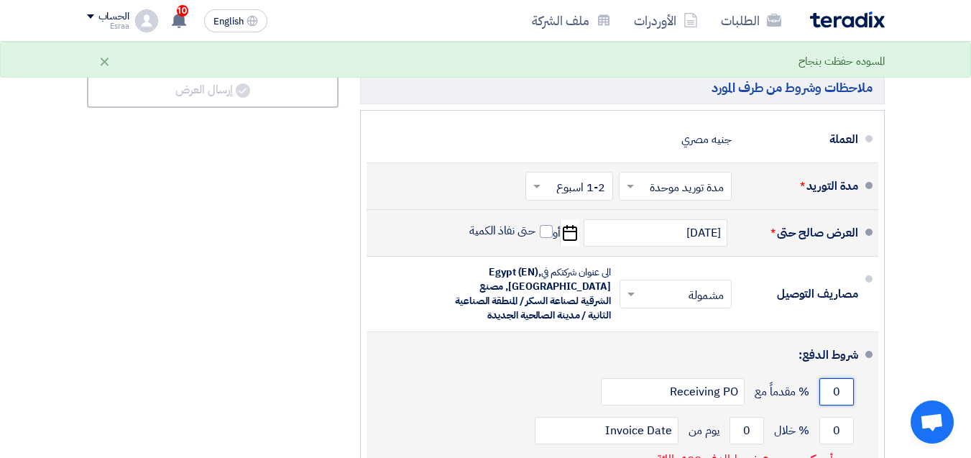
click at [832, 404] on input "0" at bounding box center [836, 391] width 34 height 27
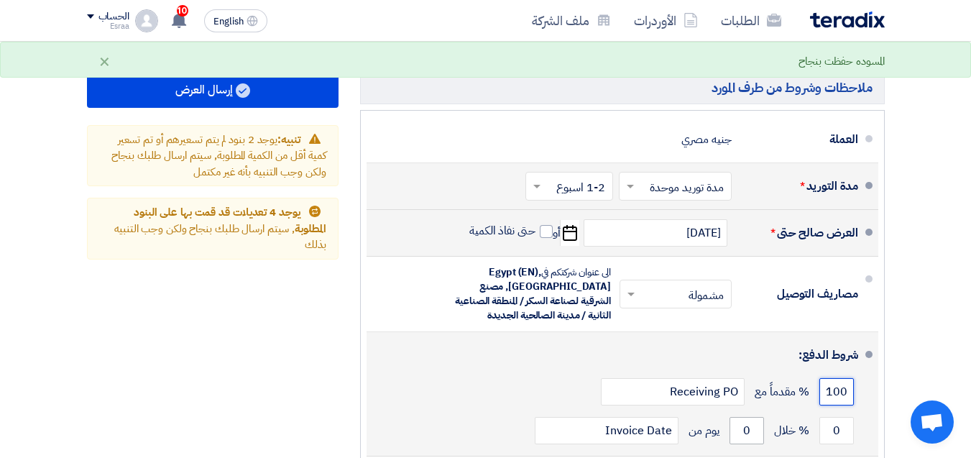
type input "100"
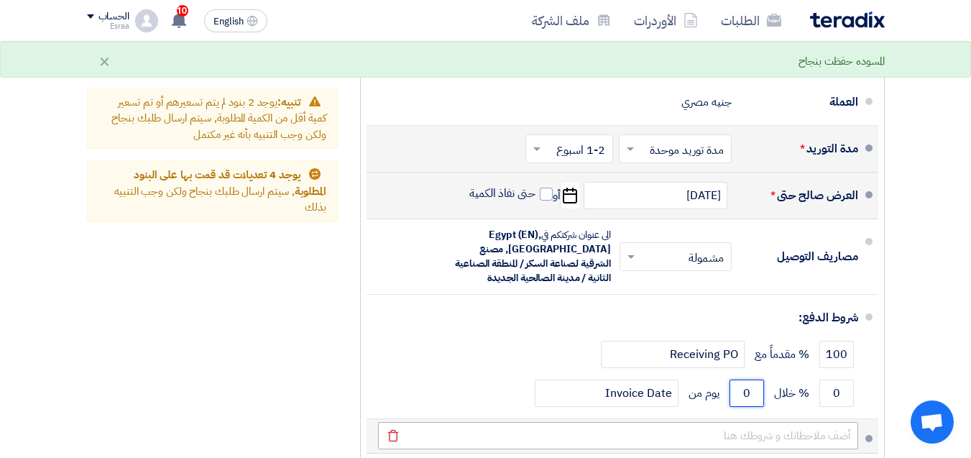
drag, startPoint x: 752, startPoint y: 445, endPoint x: 742, endPoint y: 444, distance: 9.4
click at [742, 444] on ul "العملة جنيه مصري مدة التوريد * اختر مدة التوريد × مدة توريد موحدة ×" at bounding box center [622, 284] width 525 height 422
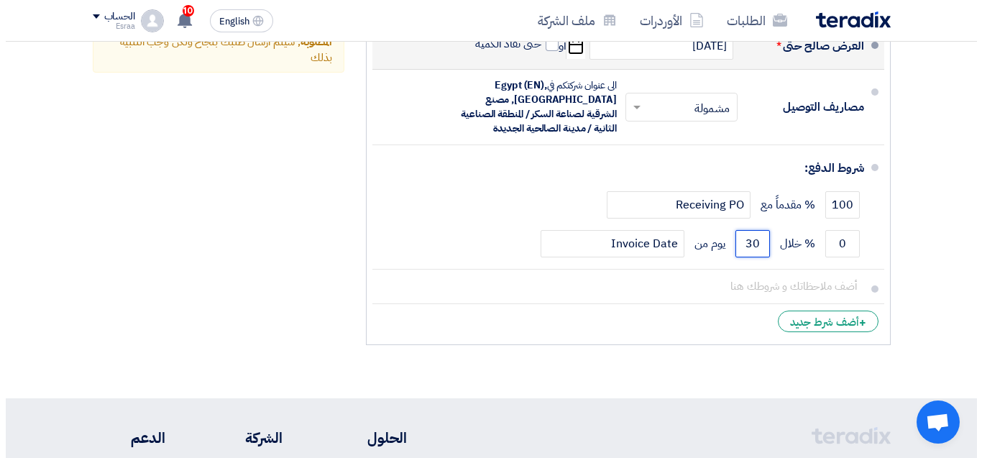
scroll to position [1520, 0]
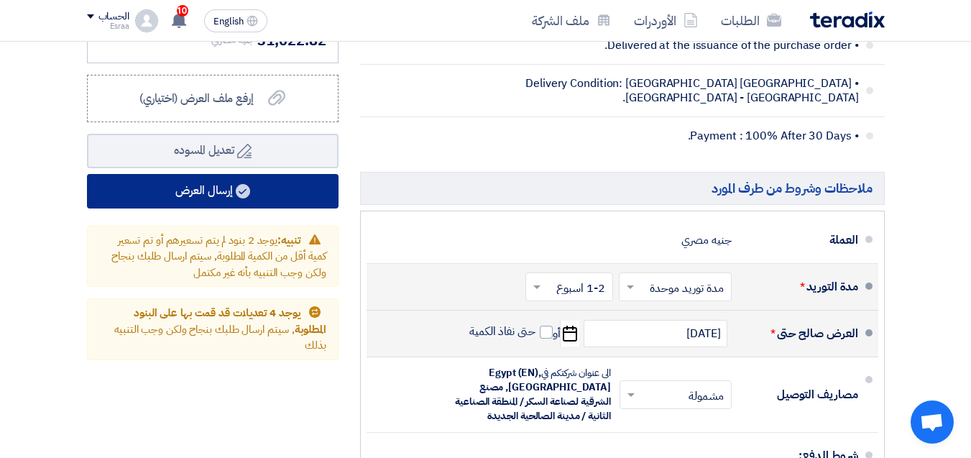
type input "30"
click at [194, 197] on button "إرسال العرض" at bounding box center [213, 191] width 252 height 34
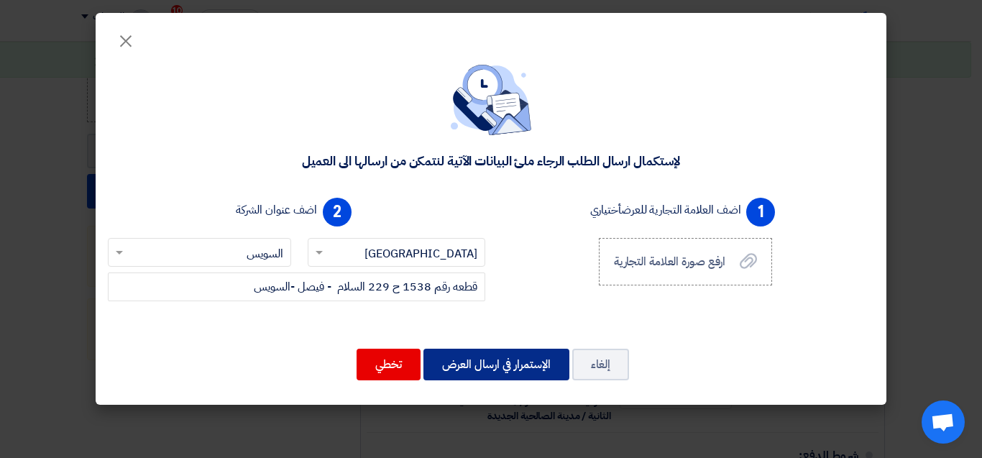
click at [487, 370] on button "الإستمرار في ارسال العرض" at bounding box center [496, 365] width 146 height 32
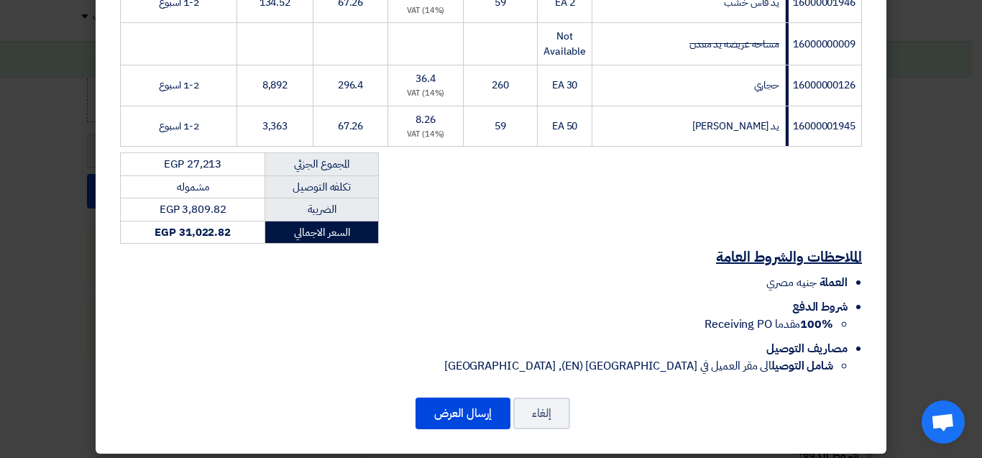
scroll to position [598, 0]
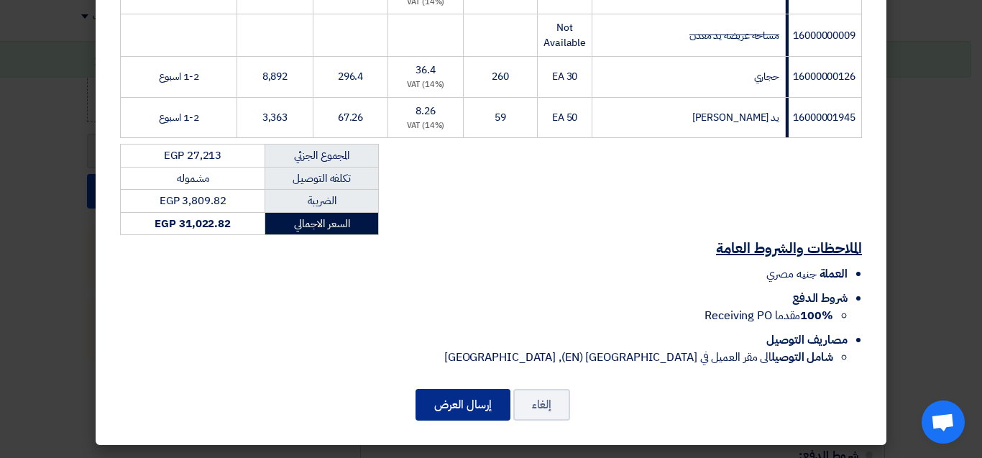
click at [445, 413] on button "إرسال العرض" at bounding box center [462, 405] width 95 height 32
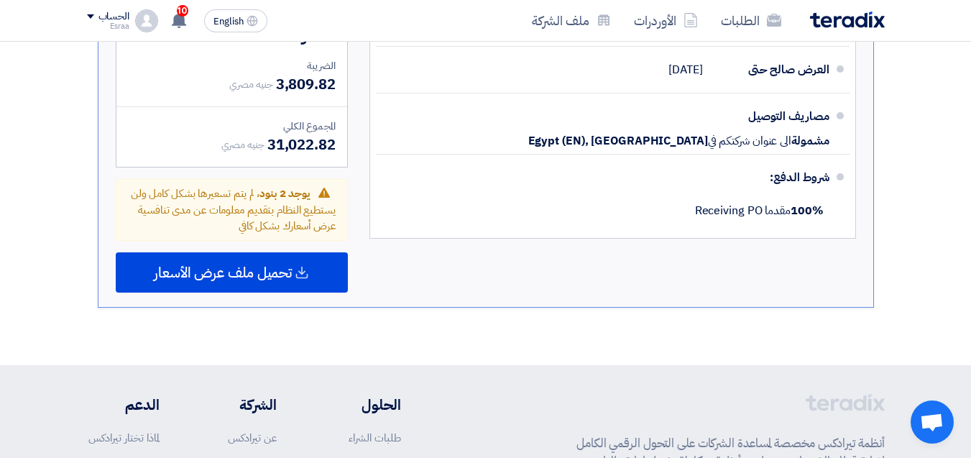
scroll to position [1232, 0]
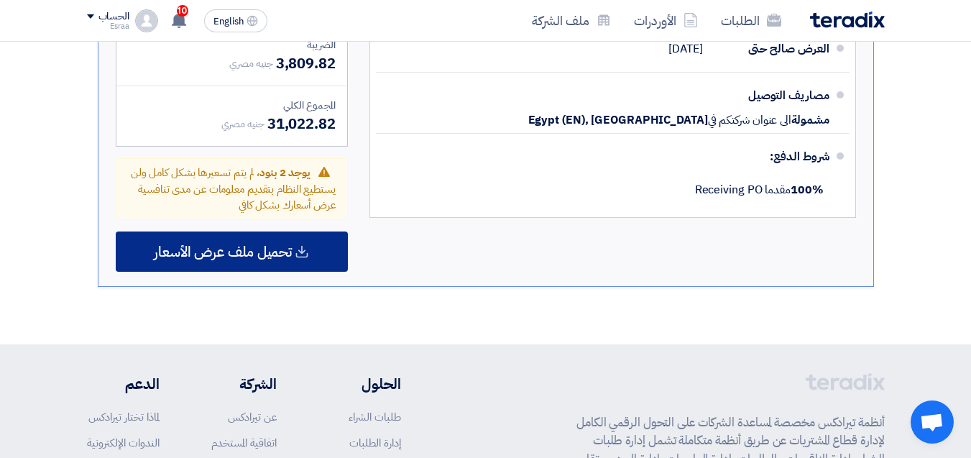
click at [301, 264] on div "تحميل ملف عرض الأسعار" at bounding box center [232, 251] width 232 height 40
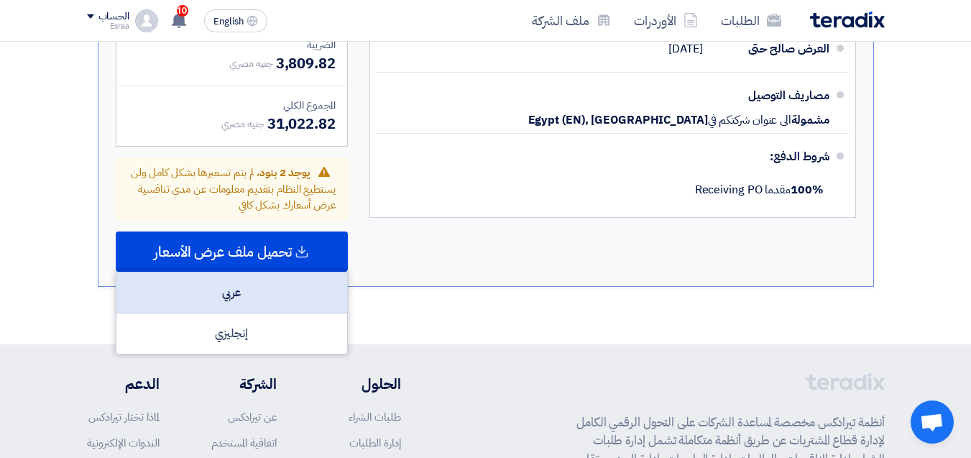
click at [260, 302] on div "عربي" at bounding box center [231, 292] width 231 height 41
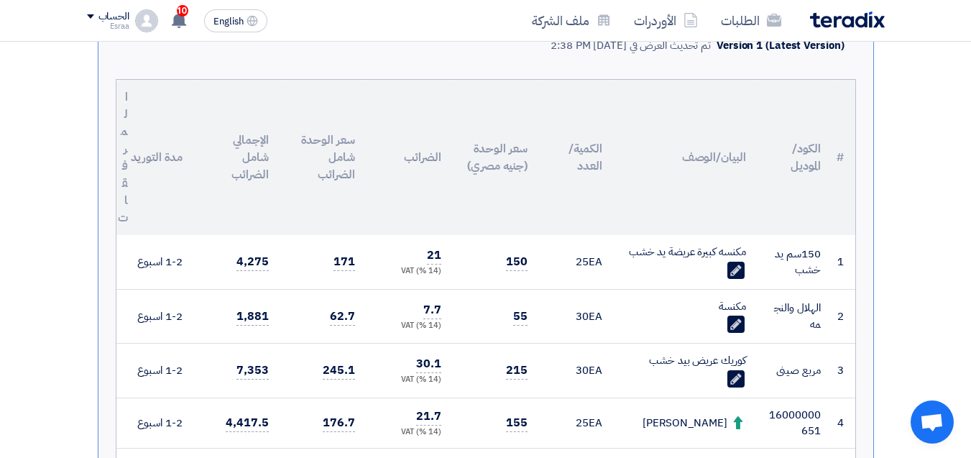
scroll to position [226, 0]
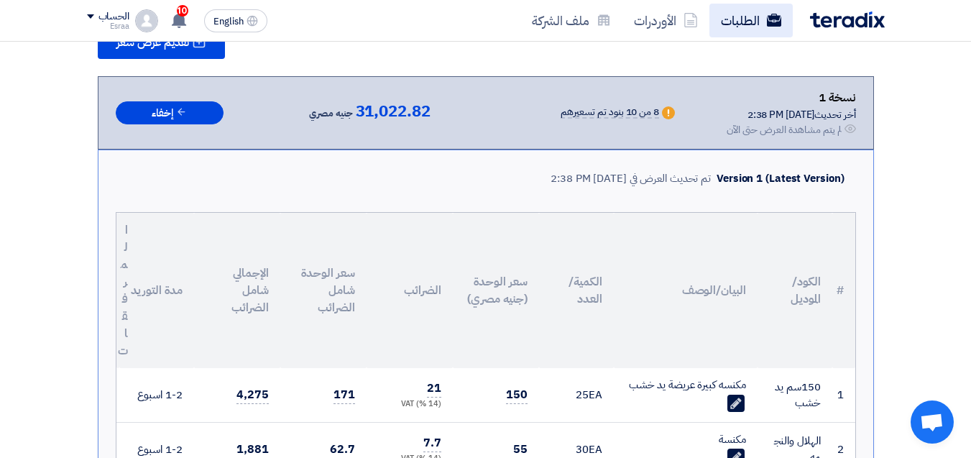
click at [742, 20] on link "الطلبات" at bounding box center [750, 21] width 83 height 34
